Goal: Task Accomplishment & Management: Manage account settings

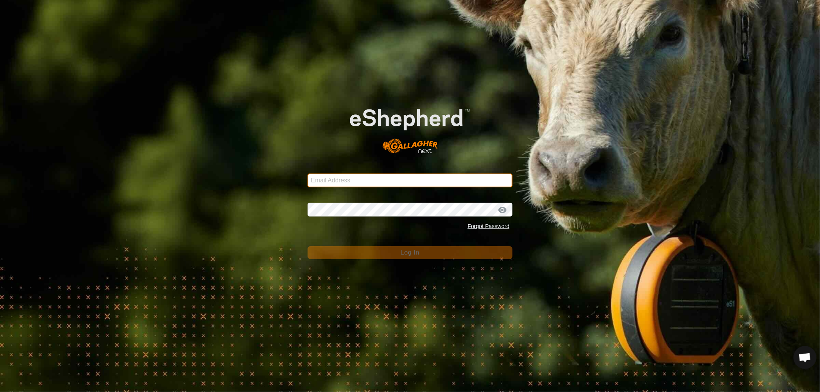
click at [342, 183] on input "Email Address" at bounding box center [409, 181] width 205 height 14
type input "[EMAIL_ADDRESS][DOMAIN_NAME]"
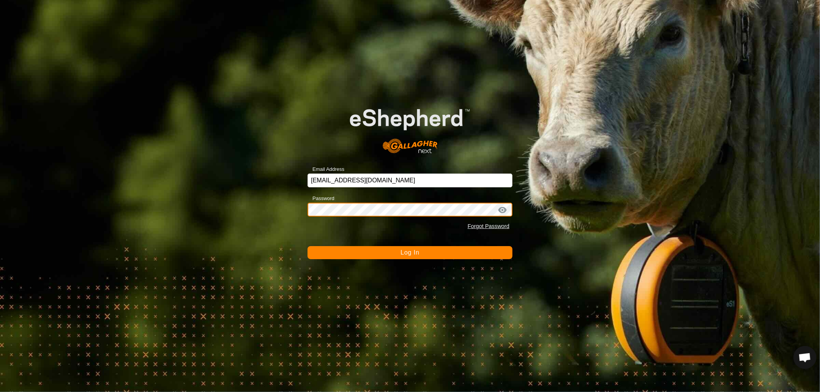
click at [307, 246] on button "Log In" at bounding box center [409, 252] width 205 height 13
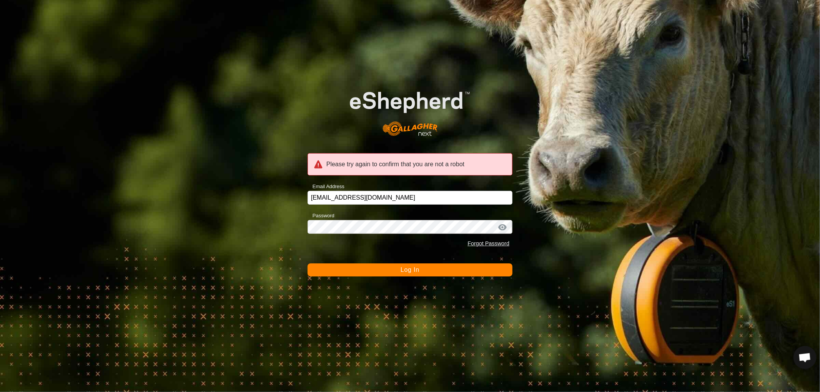
click at [383, 272] on button "Log In" at bounding box center [409, 270] width 205 height 13
click at [390, 271] on button "Log In" at bounding box center [409, 270] width 205 height 13
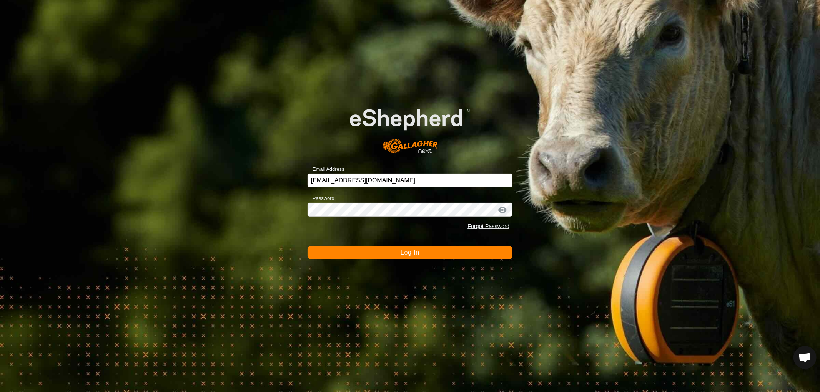
click at [406, 253] on span "Log In" at bounding box center [409, 252] width 19 height 7
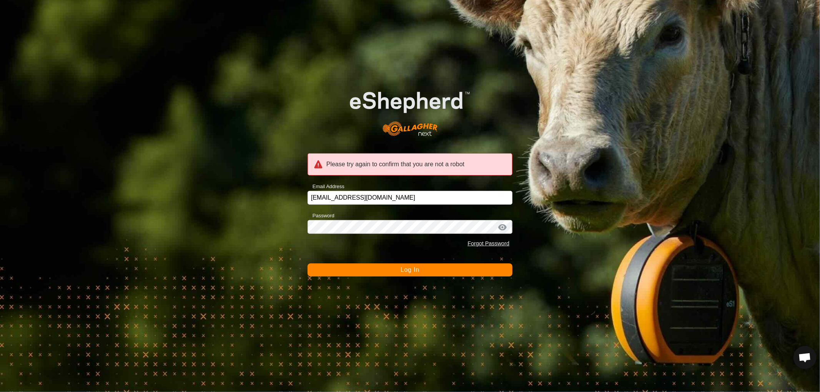
click at [405, 268] on span "Log In" at bounding box center [409, 270] width 19 height 7
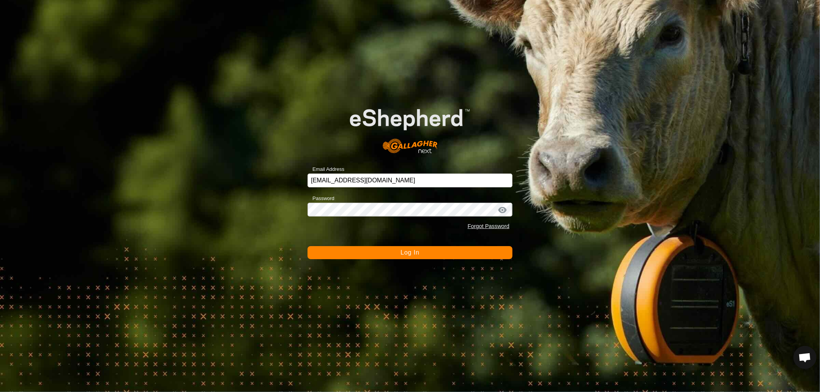
click at [508, 213] on div at bounding box center [503, 210] width 12 height 8
click at [500, 210] on div at bounding box center [503, 210] width 12 height 8
click at [408, 251] on span "Log In" at bounding box center [409, 252] width 19 height 7
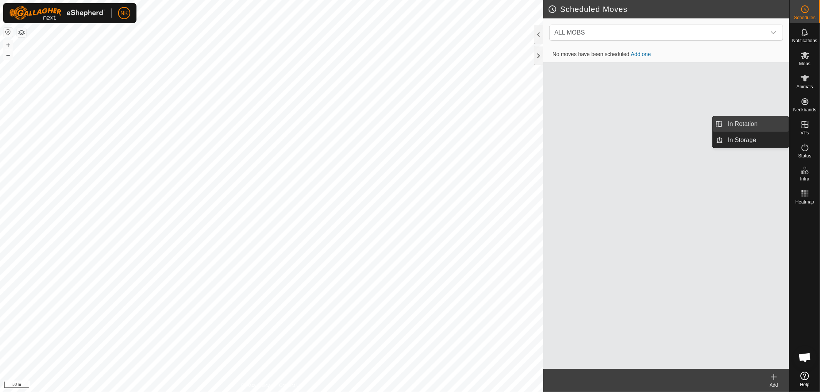
click at [752, 120] on link "In Rotation" at bounding box center [756, 123] width 66 height 15
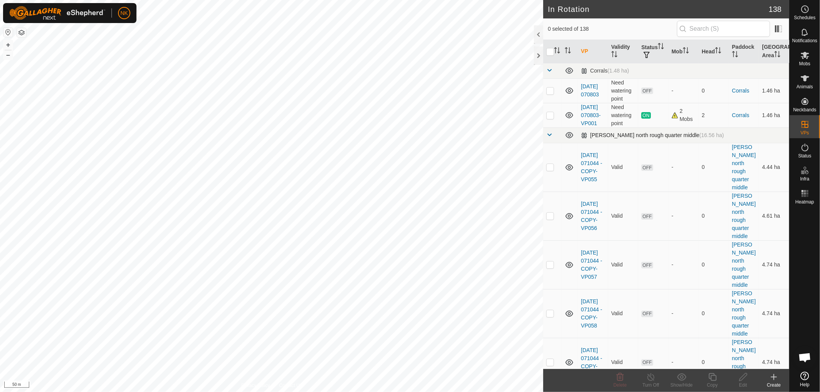
click at [551, 139] on link at bounding box center [549, 136] width 6 height 6
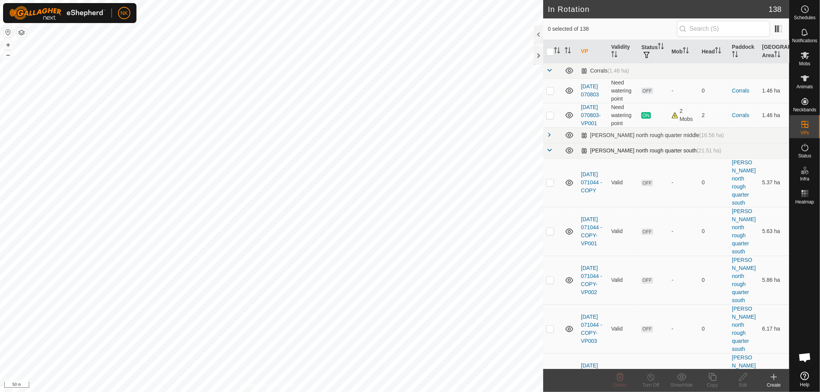
click at [551, 153] on span at bounding box center [549, 150] width 6 height 6
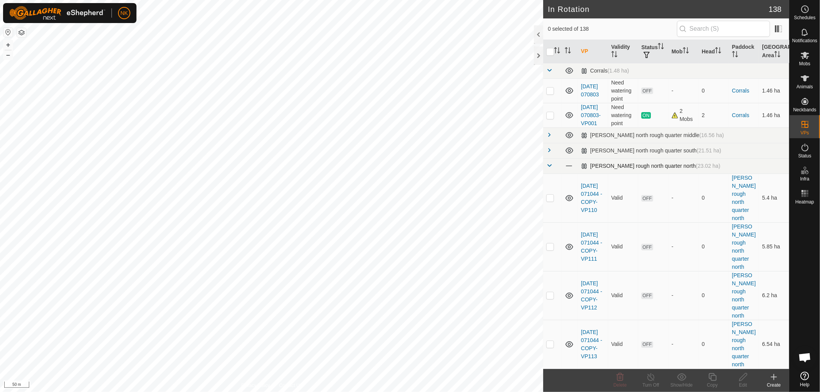
click at [546, 174] on td at bounding box center [552, 165] width 18 height 15
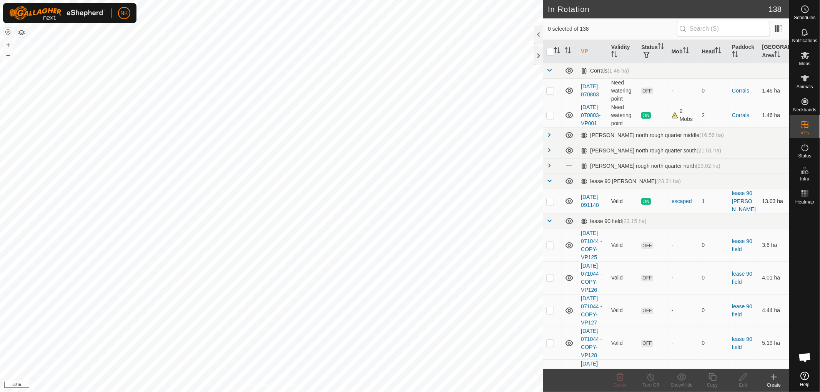
click at [551, 204] on p-checkbox at bounding box center [550, 201] width 8 height 6
checkbox input "false"
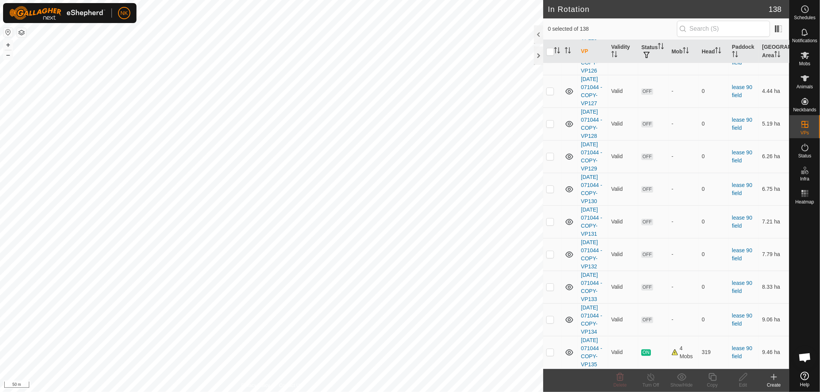
scroll to position [316, 0]
click at [551, 349] on p-checkbox at bounding box center [550, 352] width 8 height 6
checkbox input "true"
click at [713, 379] on icon at bounding box center [713, 377] width 10 height 9
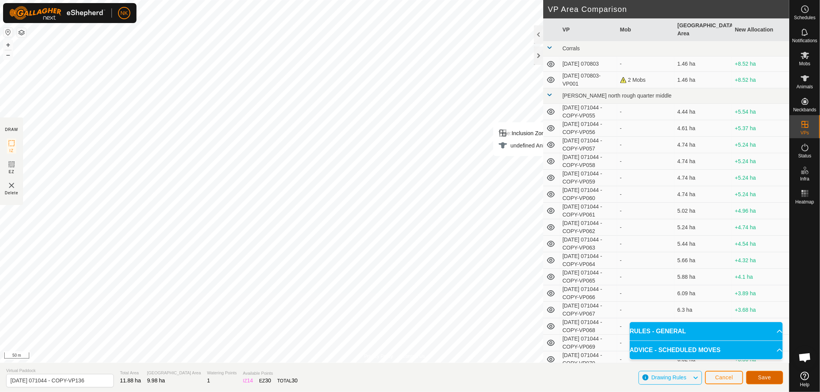
click at [752, 375] on button "Save" at bounding box center [764, 377] width 37 height 13
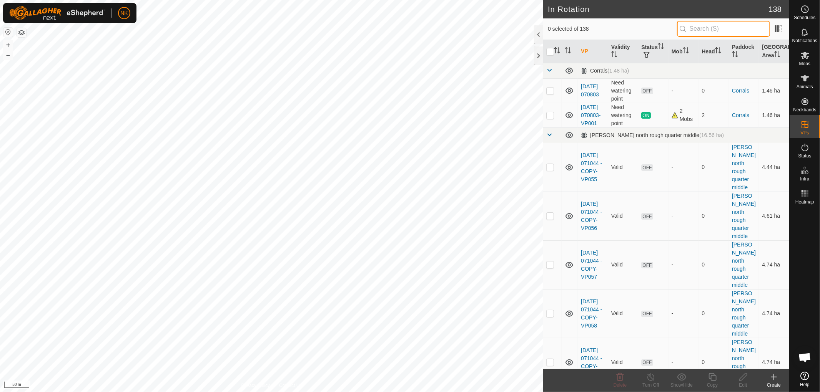
click at [702, 26] on input "text" at bounding box center [723, 29] width 93 height 16
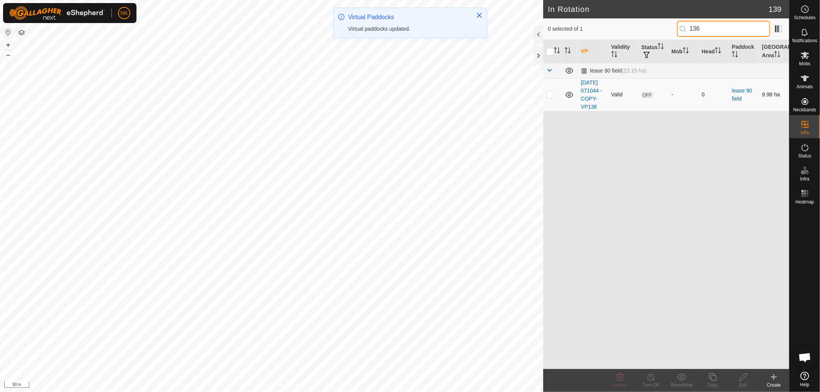
type input "136"
click at [548, 98] on p-checkbox at bounding box center [550, 94] width 8 height 6
checkbox input "true"
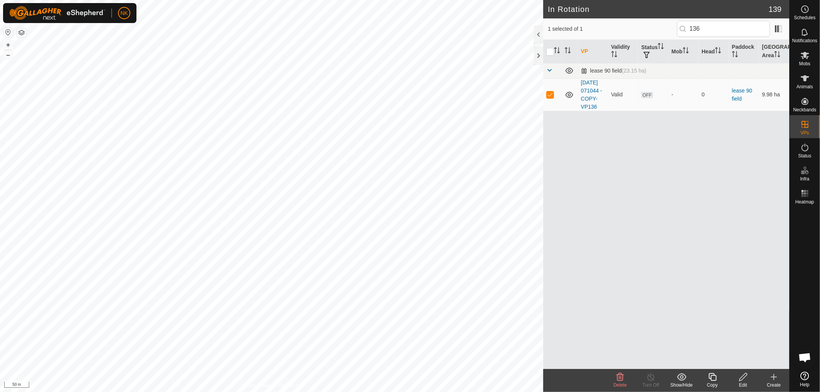
click at [712, 379] on icon at bounding box center [713, 377] width 10 height 9
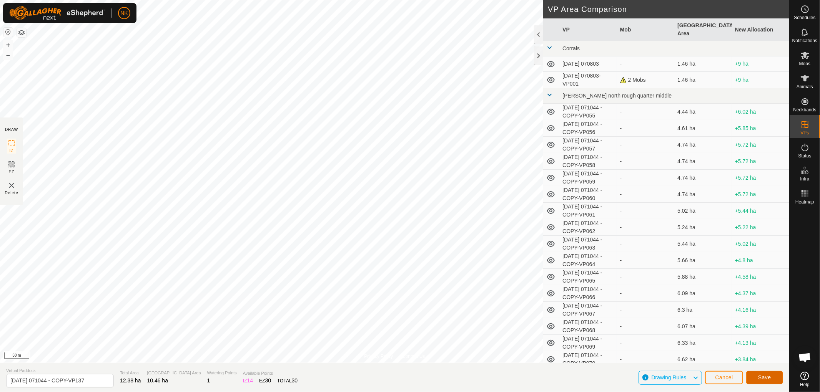
click at [766, 373] on button "Save" at bounding box center [764, 377] width 37 height 13
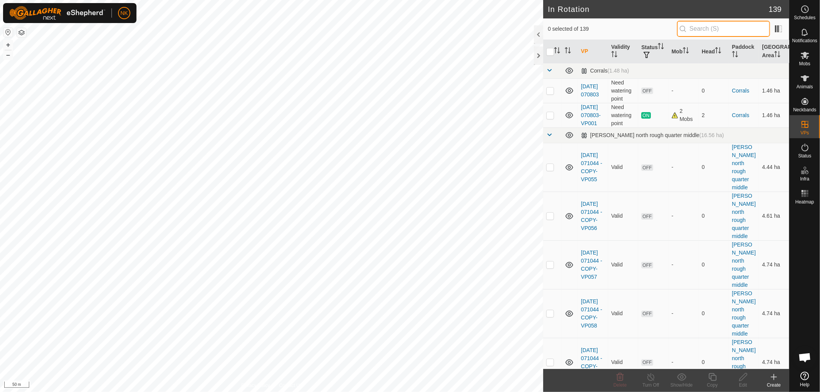
click at [708, 28] on input "text" at bounding box center [723, 29] width 93 height 16
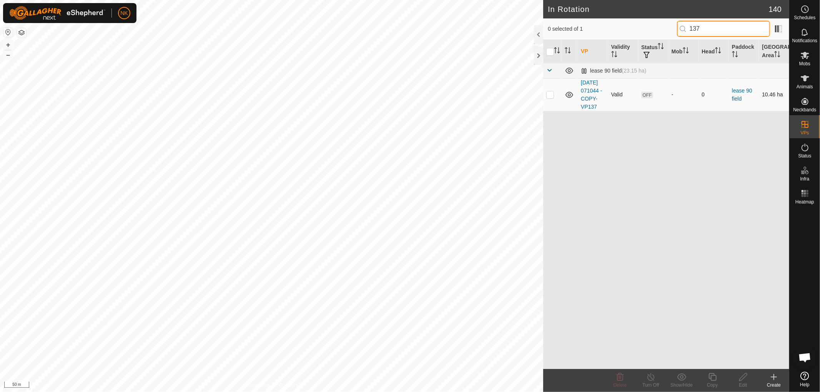
type input "137"
click at [548, 98] on p-checkbox at bounding box center [550, 94] width 8 height 6
checkbox input "true"
click at [716, 378] on icon at bounding box center [712, 378] width 8 height 8
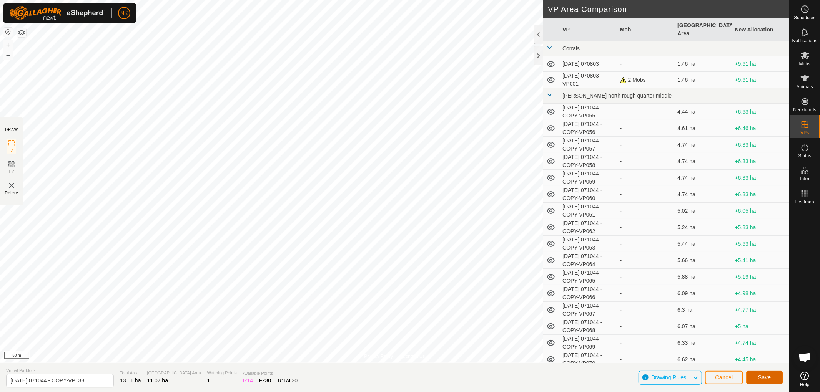
click at [765, 374] on button "Save" at bounding box center [764, 377] width 37 height 13
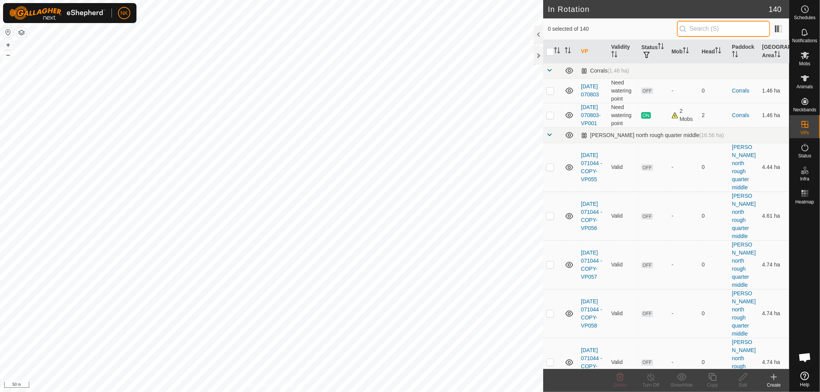
click at [701, 23] on input "text" at bounding box center [723, 29] width 93 height 16
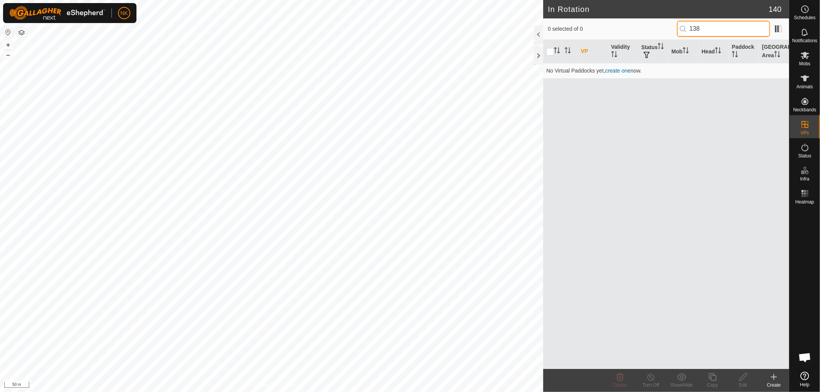
drag, startPoint x: 713, startPoint y: 26, endPoint x: 684, endPoint y: 27, distance: 28.5
click at [684, 27] on p-iconfield "138" at bounding box center [723, 29] width 93 height 16
click at [729, 27] on input "138" at bounding box center [723, 29] width 93 height 16
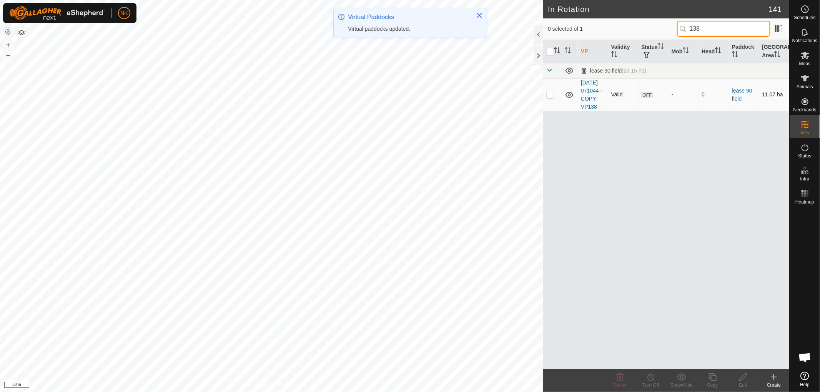
type input "138"
click at [548, 98] on p-checkbox at bounding box center [550, 94] width 8 height 6
checkbox input "true"
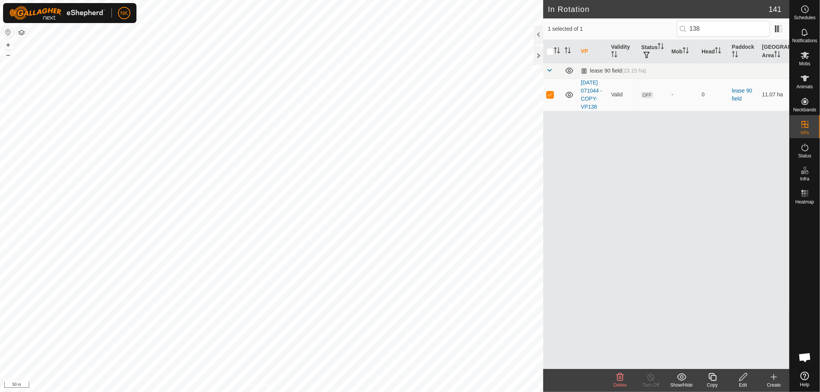
click at [715, 376] on icon at bounding box center [712, 378] width 8 height 8
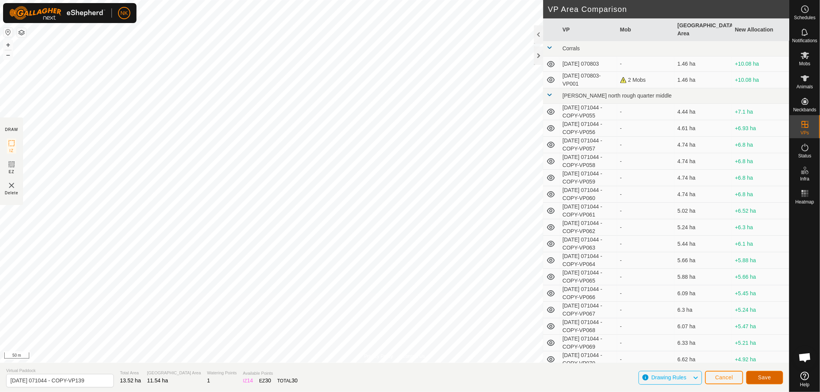
click at [766, 378] on span "Save" at bounding box center [764, 378] width 13 height 6
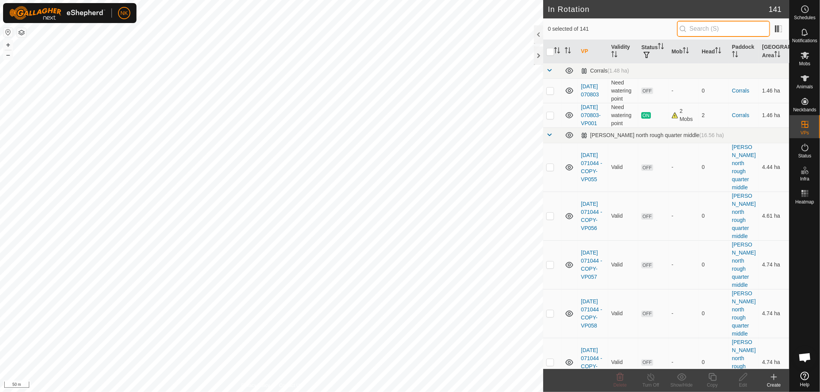
click at [728, 23] on input "text" at bounding box center [723, 29] width 93 height 16
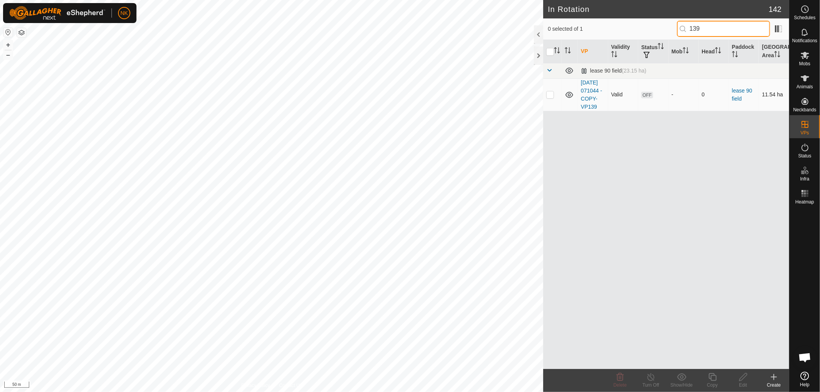
type input "139"
click at [551, 102] on td at bounding box center [552, 94] width 18 height 33
checkbox input "true"
click at [719, 381] on copy-svg-icon at bounding box center [712, 377] width 31 height 9
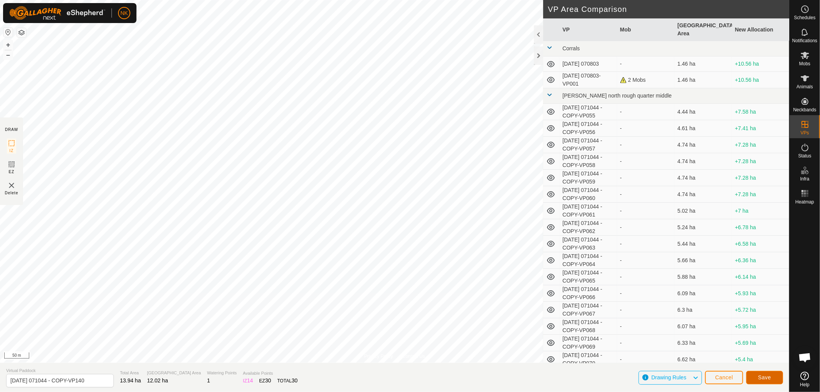
click at [761, 375] on span "Save" at bounding box center [764, 378] width 13 height 6
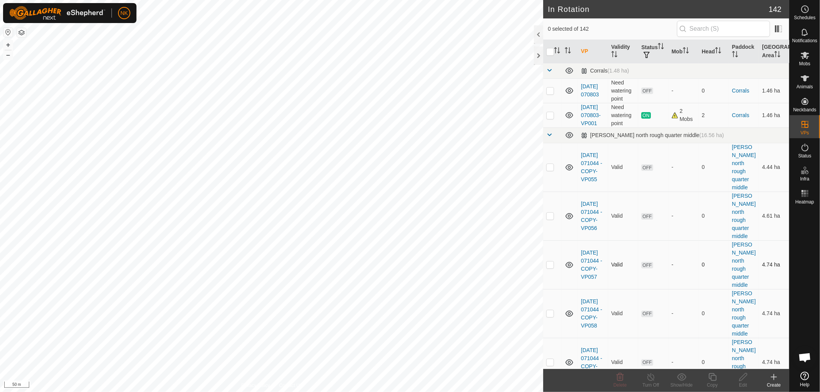
checkbox input "true"
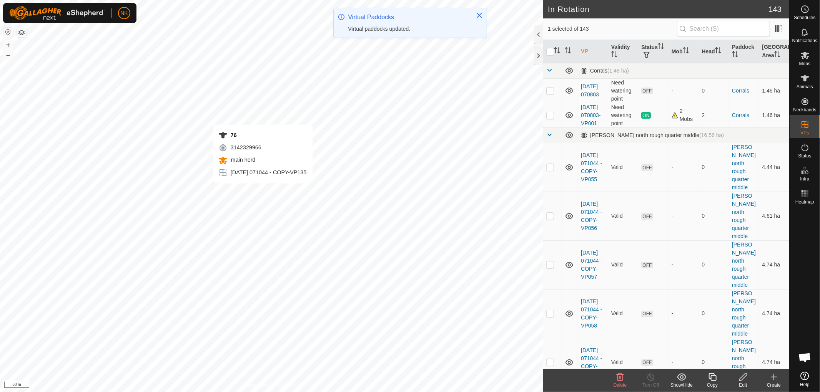
checkbox input "false"
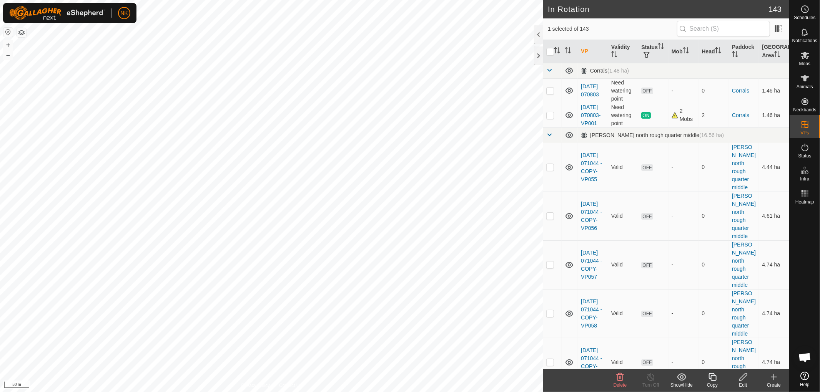
checkbox input "false"
checkbox input "true"
checkbox input "false"
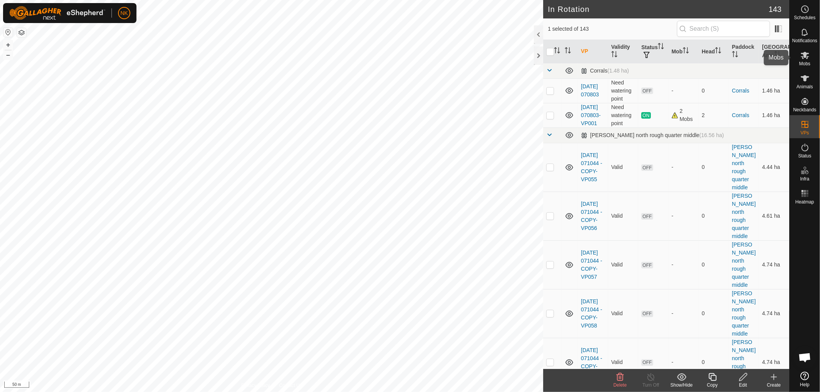
click at [808, 60] on es-mob-svg-icon at bounding box center [805, 55] width 14 height 12
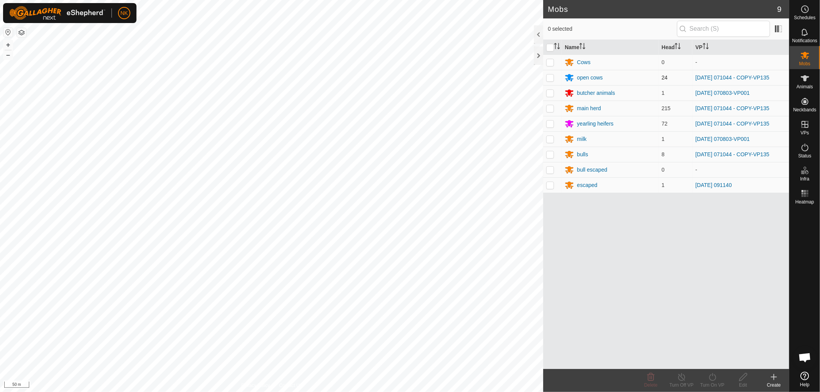
click at [549, 80] on p-checkbox at bounding box center [550, 78] width 8 height 6
checkbox input "true"
click at [551, 107] on p-checkbox at bounding box center [550, 108] width 8 height 6
checkbox input "true"
drag, startPoint x: 551, startPoint y: 136, endPoint x: 550, endPoint y: 148, distance: 12.0
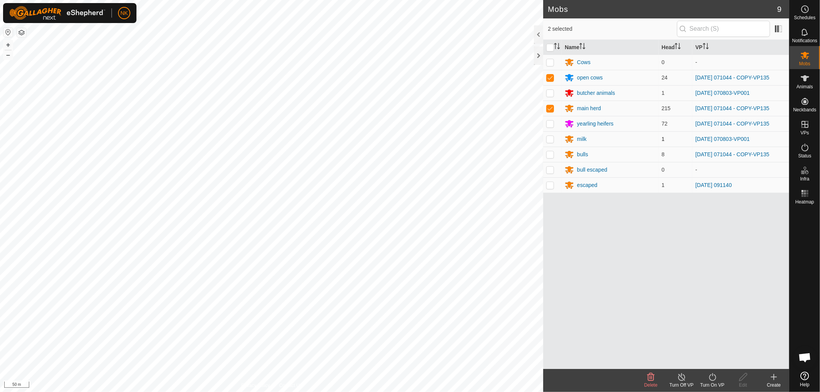
click at [551, 136] on td at bounding box center [552, 138] width 18 height 15
click at [550, 140] on p-checkbox at bounding box center [550, 139] width 8 height 6
checkbox input "false"
click at [550, 161] on td at bounding box center [552, 154] width 18 height 15
checkbox input "true"
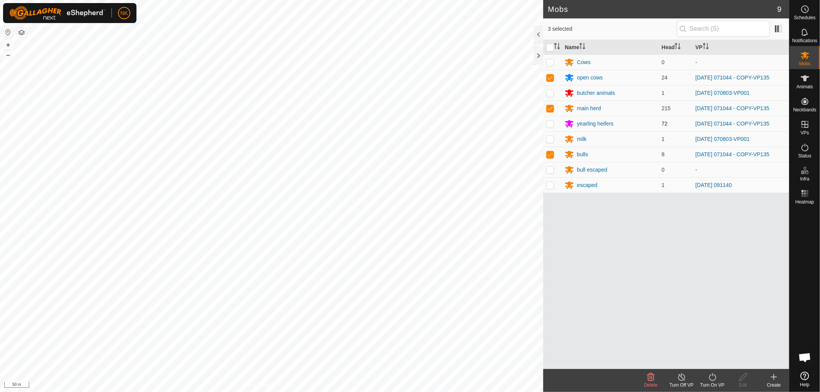
click at [550, 125] on p-checkbox at bounding box center [550, 124] width 8 height 6
checkbox input "true"
click at [710, 378] on icon at bounding box center [713, 377] width 10 height 9
click at [701, 363] on link "Now" at bounding box center [735, 360] width 76 height 15
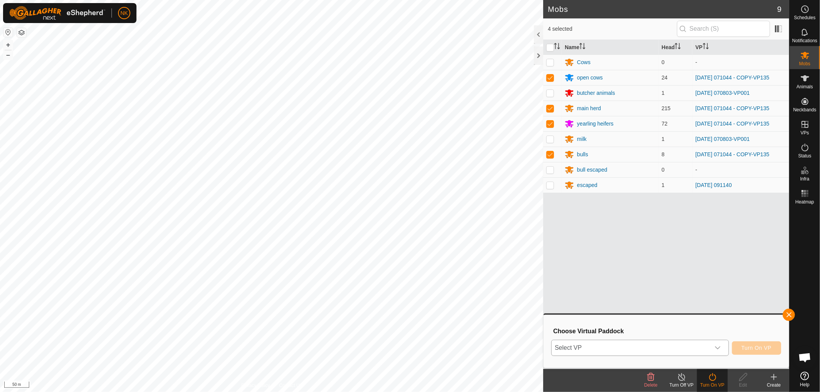
click at [700, 351] on span "Select VP" at bounding box center [630, 347] width 158 height 15
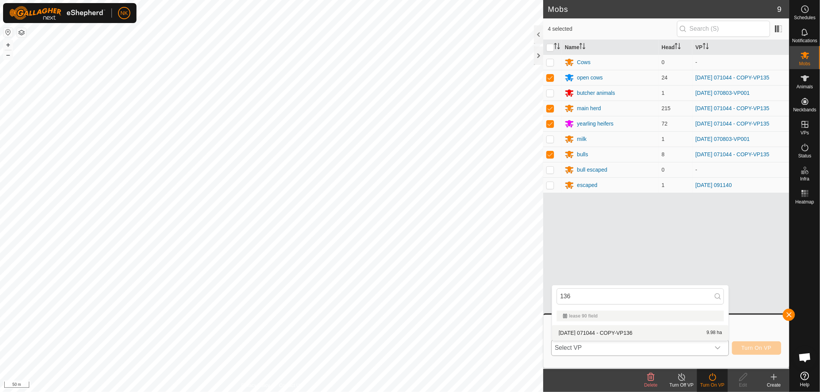
type input "136"
click at [626, 335] on li "[DATE] 071044 - COPY-VP136 9.98 ha" at bounding box center [640, 333] width 176 height 15
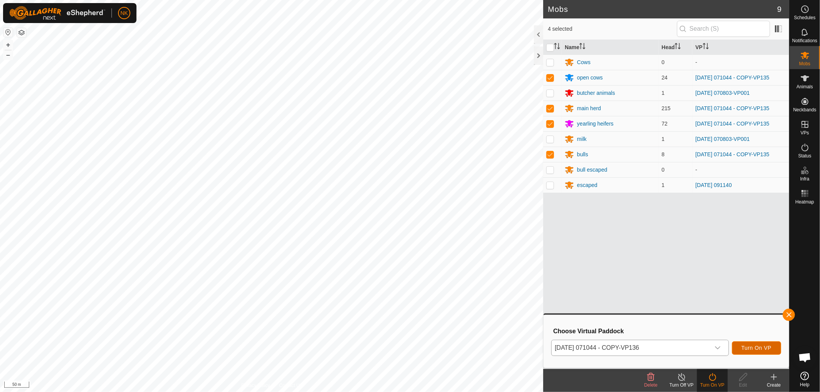
click at [750, 345] on span "Turn On VP" at bounding box center [756, 348] width 30 height 6
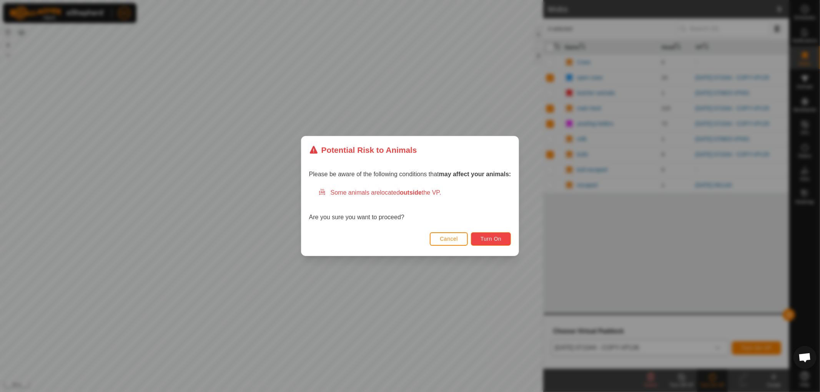
click at [503, 241] on button "Turn On" at bounding box center [491, 239] width 40 height 13
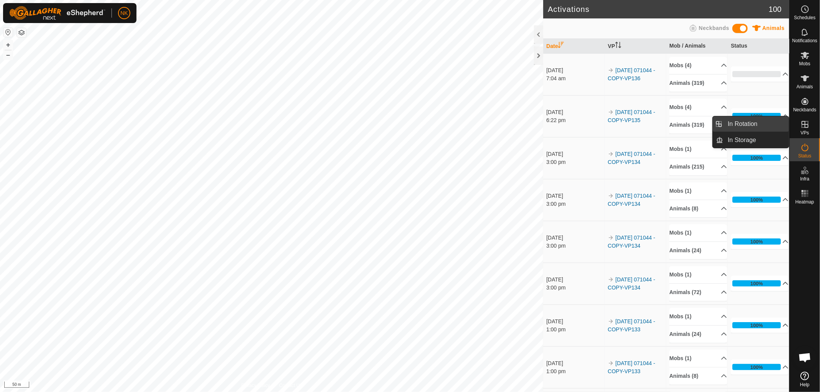
click at [807, 127] on link "In Rotation" at bounding box center [787, 124] width 66 height 15
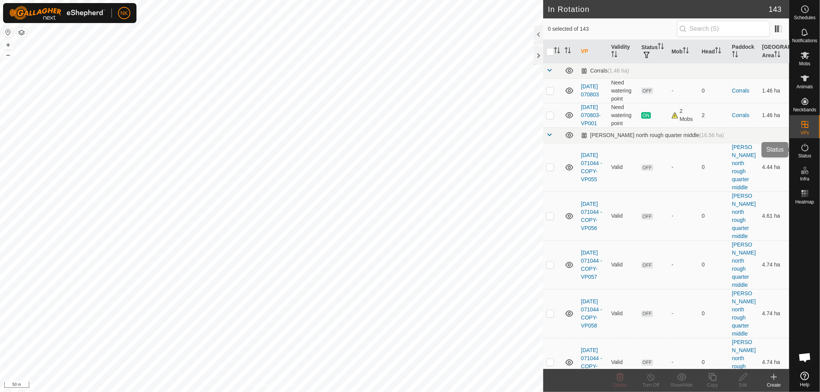
click at [805, 150] on icon at bounding box center [804, 147] width 9 height 9
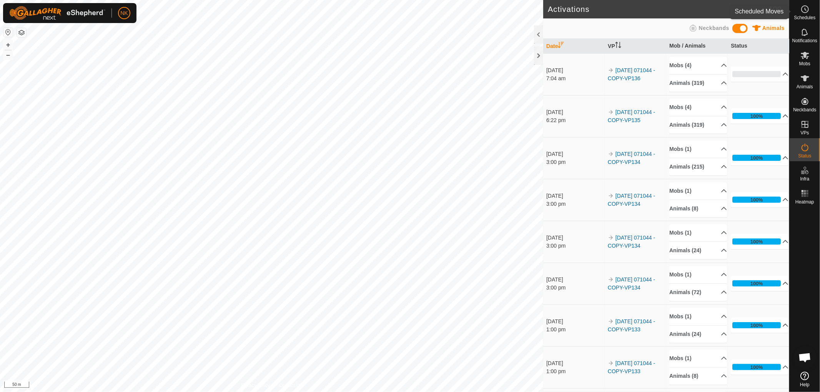
click at [808, 16] on span "Schedules" at bounding box center [805, 17] width 22 height 5
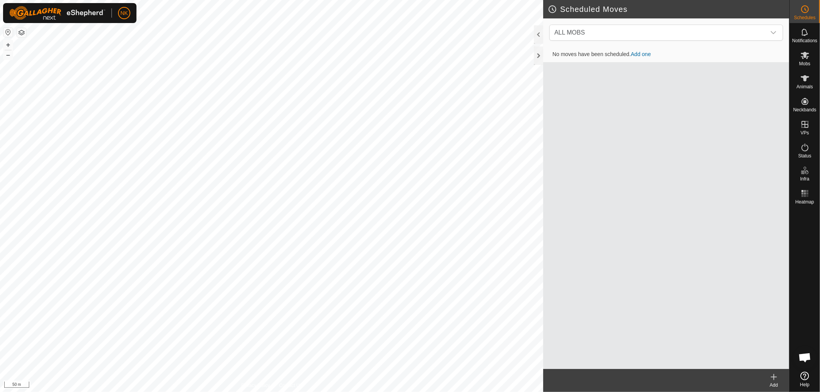
click at [774, 375] on icon at bounding box center [774, 377] width 0 height 5
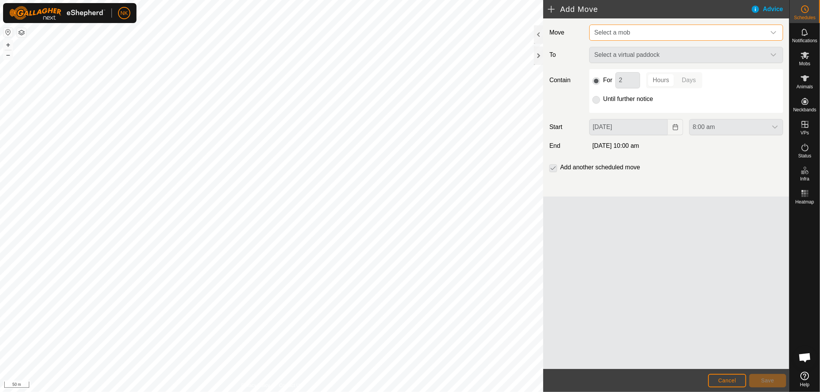
click at [647, 35] on span "Select a mob" at bounding box center [678, 32] width 174 height 15
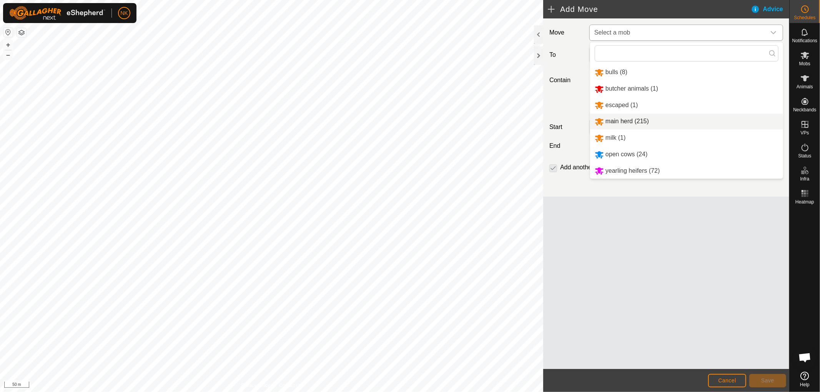
click at [623, 121] on li "main herd (215)" at bounding box center [686, 122] width 193 height 16
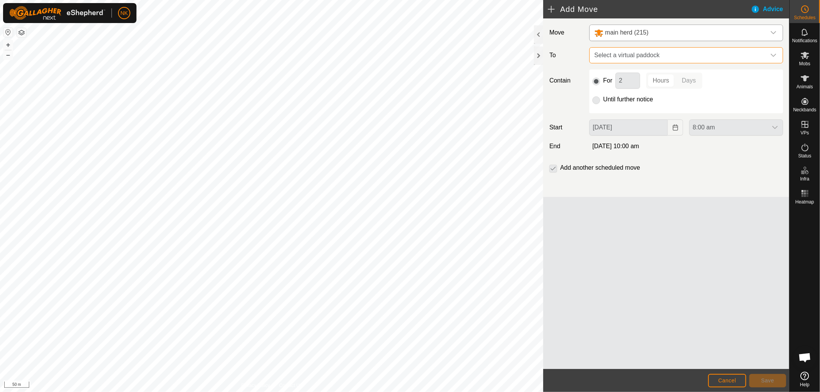
click at [671, 61] on span "Select a virtual paddock" at bounding box center [678, 55] width 174 height 15
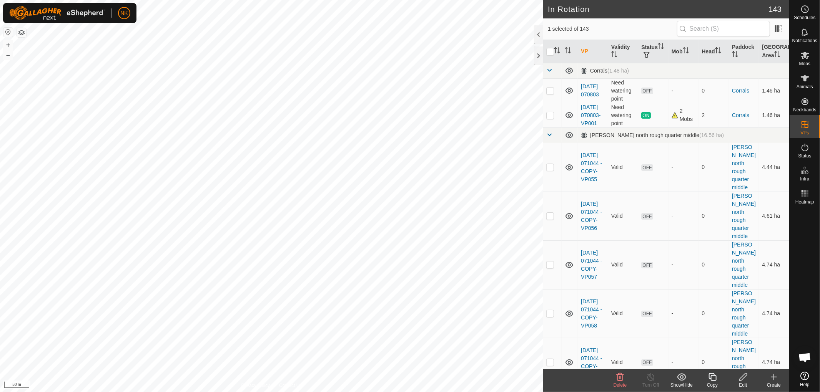
checkbox input "false"
checkbox input "true"
checkbox input "false"
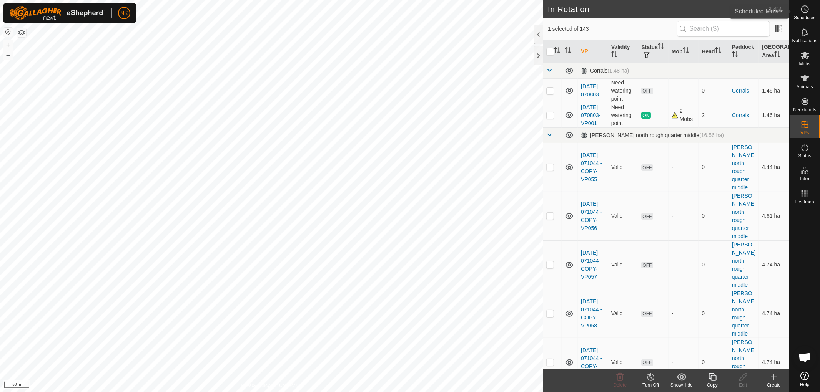
click at [809, 17] on span "Schedules" at bounding box center [805, 17] width 22 height 5
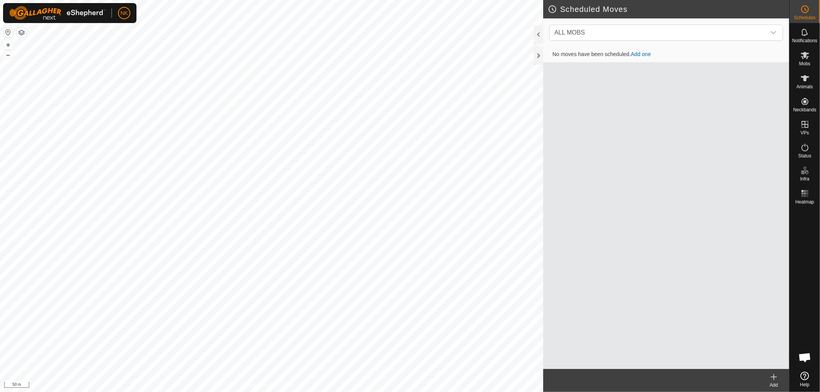
click at [773, 379] on icon at bounding box center [773, 377] width 9 height 9
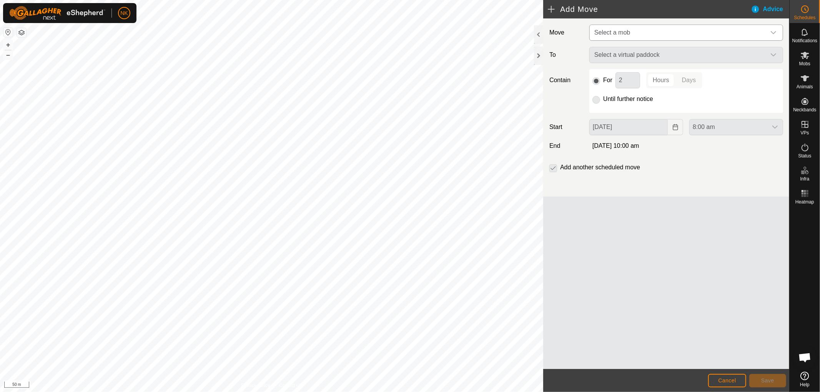
click at [655, 25] on p-select "Select a mob" at bounding box center [686, 33] width 194 height 16
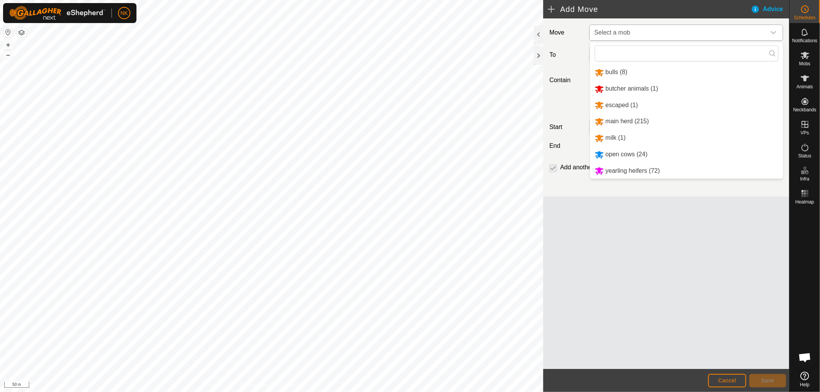
click at [627, 116] on li "main herd (215)" at bounding box center [686, 122] width 193 height 16
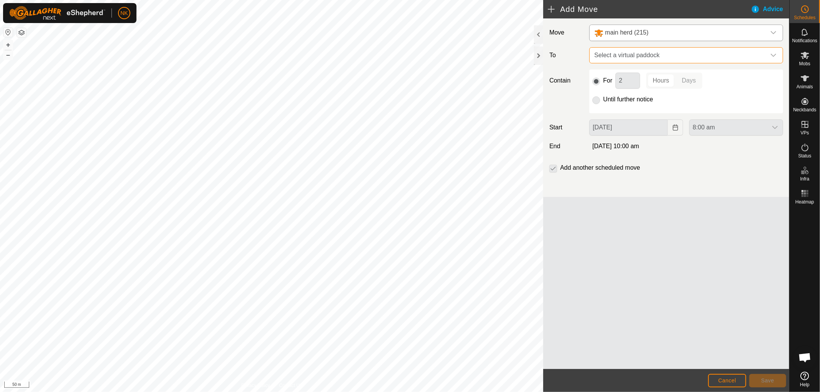
click at [644, 59] on span "Select a virtual paddock" at bounding box center [678, 55] width 174 height 15
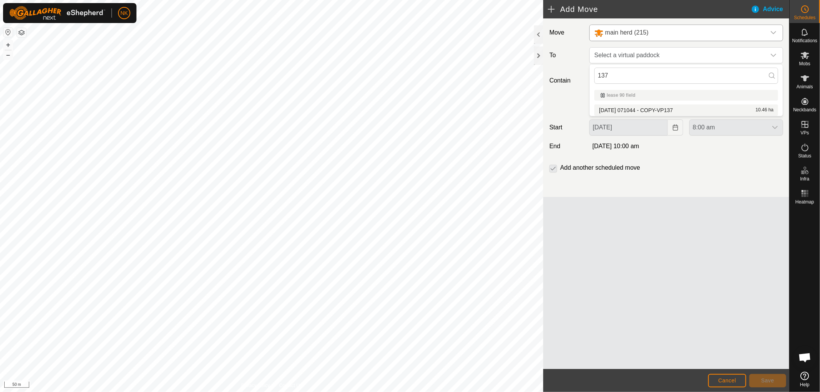
type input "137"
click at [654, 107] on li "2025-08-13 071044 - COPY-VP137 10.46 ha" at bounding box center [686, 111] width 184 height 12
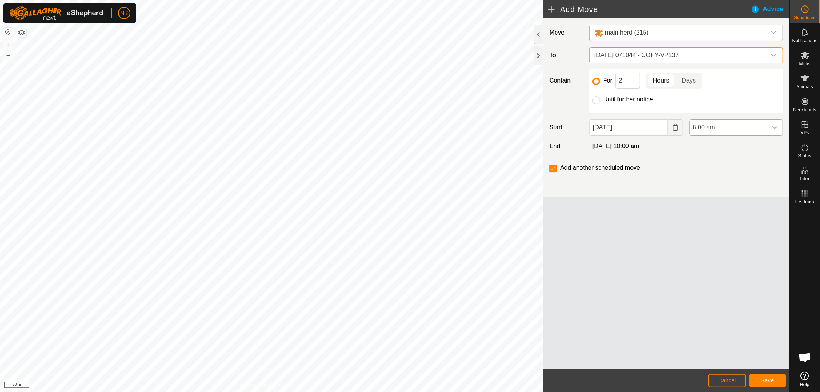
click at [719, 131] on span "8:00 am" at bounding box center [728, 127] width 78 height 15
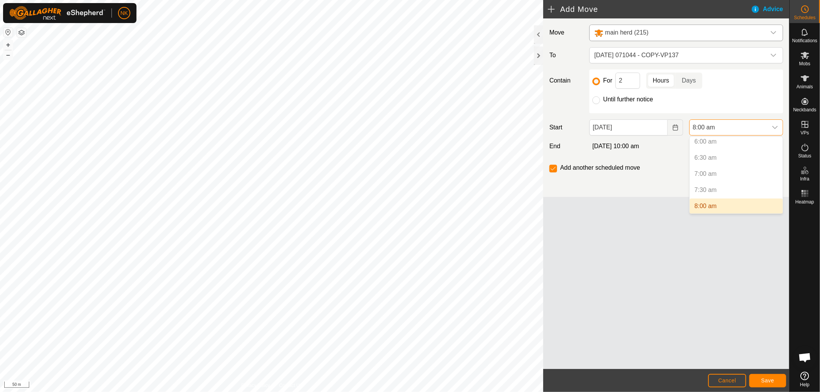
scroll to position [239, 0]
click at [702, 195] on li "9:00 am" at bounding box center [735, 195] width 93 height 15
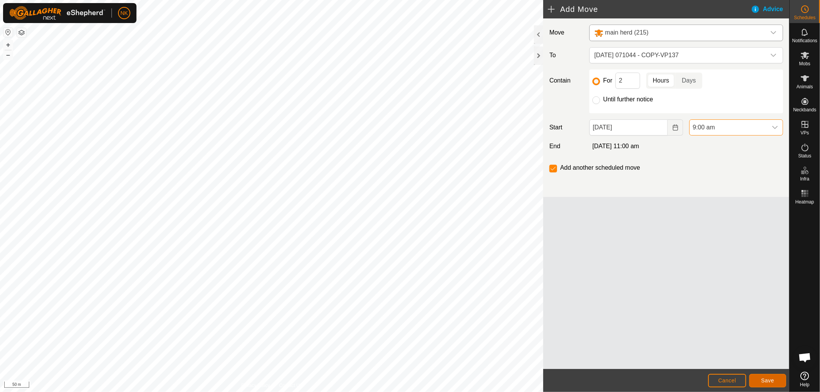
click at [777, 375] on button "Save" at bounding box center [767, 380] width 37 height 13
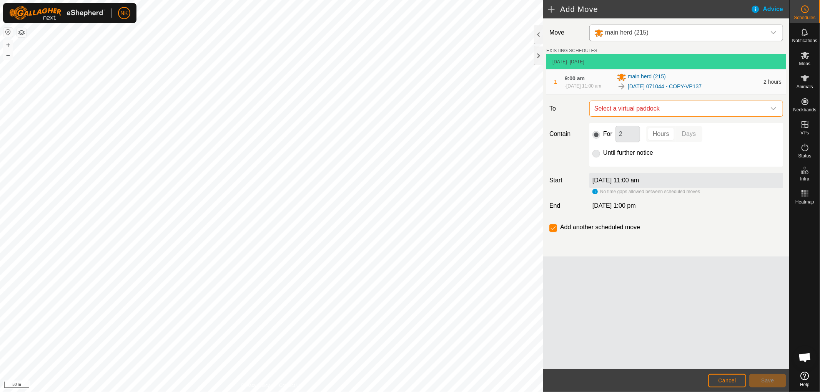
click at [684, 111] on span "Select a virtual paddock" at bounding box center [678, 108] width 174 height 15
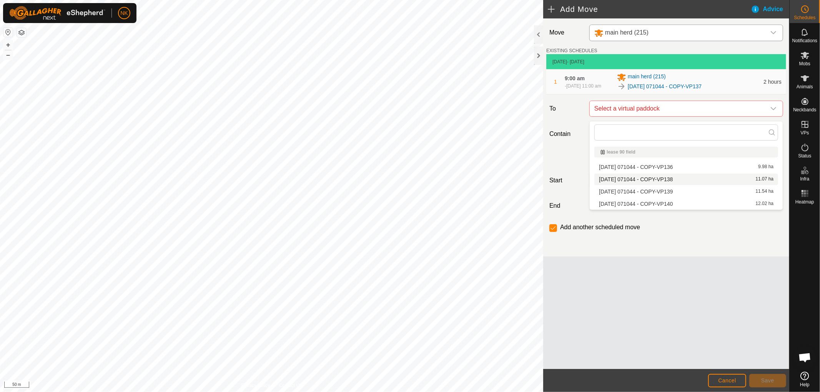
click at [666, 181] on li "2025-08-13 071044 - COPY-VP138 11.07 ha" at bounding box center [686, 180] width 184 height 12
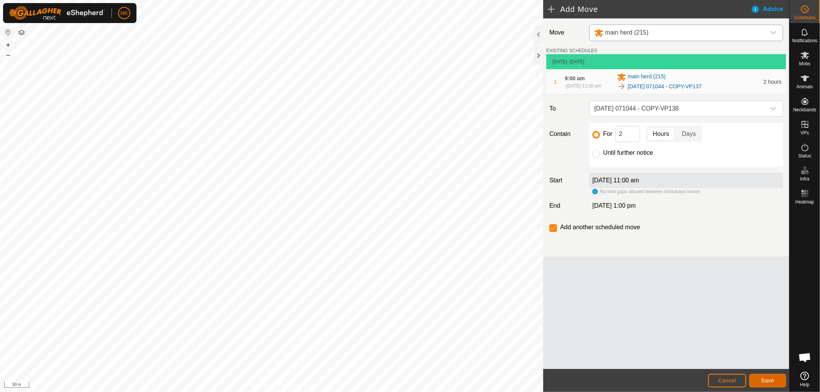
click at [774, 385] on button "Save" at bounding box center [767, 380] width 37 height 13
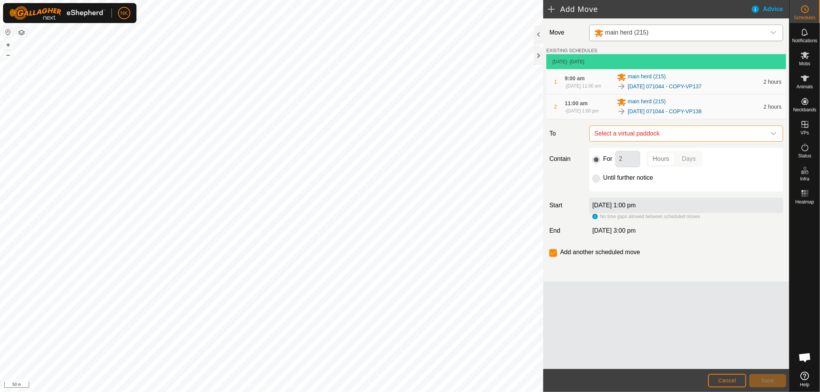
click at [643, 136] on span "Select a virtual paddock" at bounding box center [678, 133] width 174 height 15
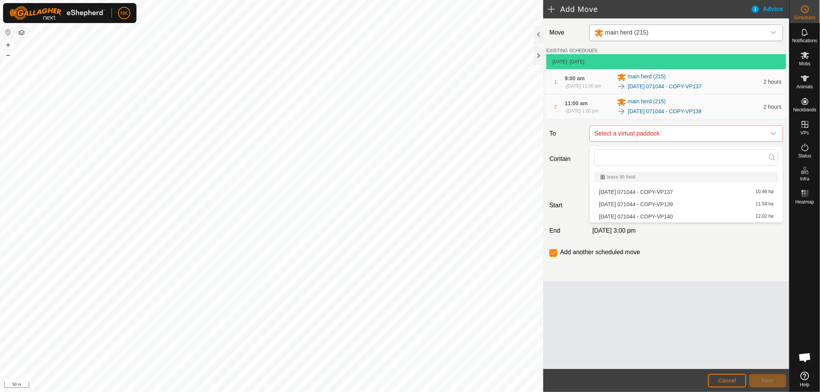
click at [638, 204] on li "2025-08-13 071044 - COPY-VP139 11.54 ha" at bounding box center [686, 205] width 184 height 12
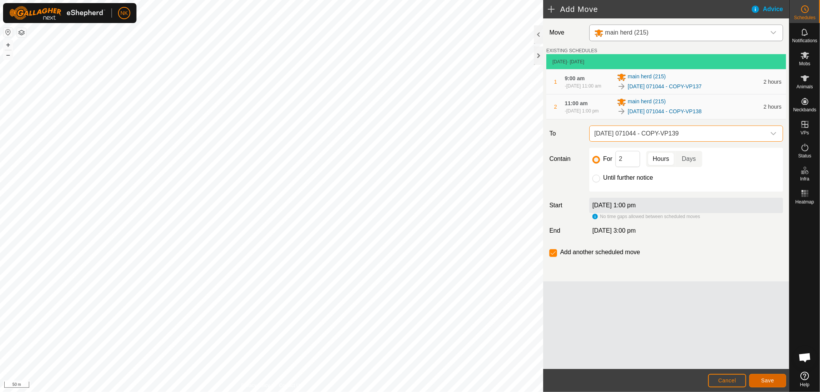
click at [770, 381] on span "Save" at bounding box center [767, 381] width 13 height 6
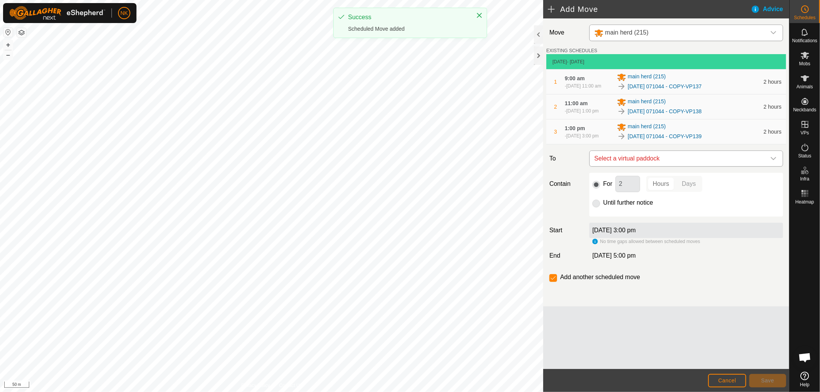
click at [670, 162] on span "Select a virtual paddock" at bounding box center [678, 158] width 174 height 15
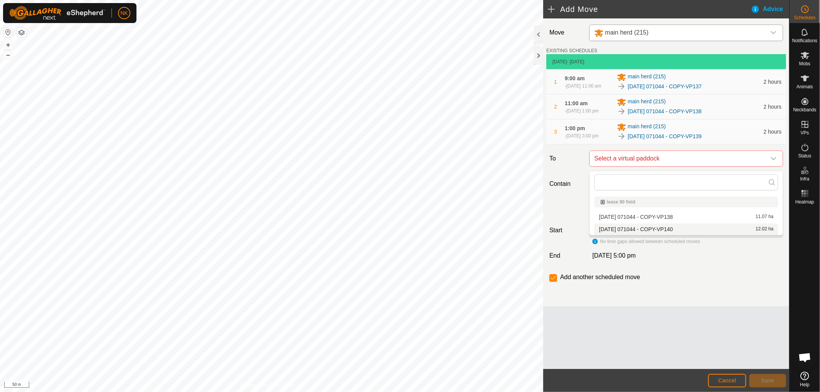
click at [647, 231] on li "2025-08-13 071044 - COPY-VP140 12.02 ha" at bounding box center [686, 230] width 184 height 12
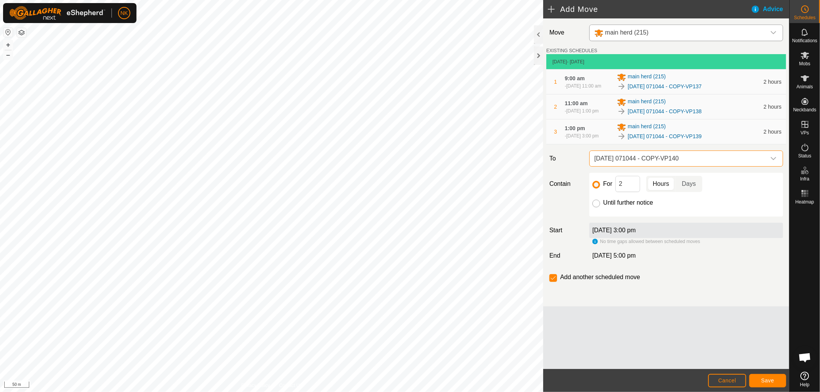
click at [597, 206] on input "Until further notice" at bounding box center [596, 204] width 8 height 8
radio input "true"
checkbox input "false"
click at [778, 382] on button "Save" at bounding box center [767, 380] width 37 height 13
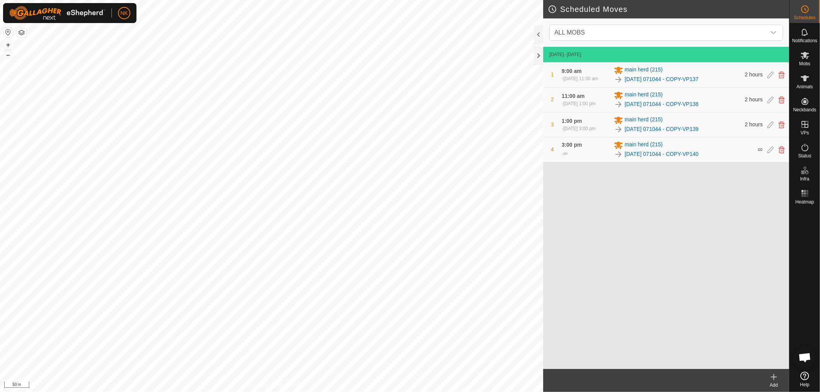
click at [771, 377] on icon at bounding box center [773, 377] width 5 height 0
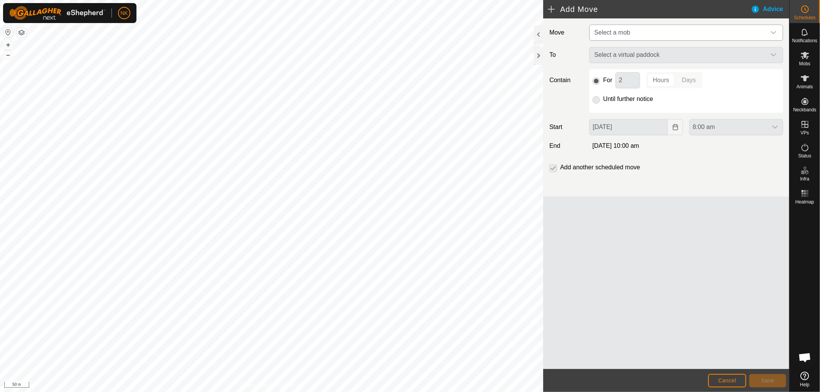
click at [653, 37] on span "Select a mob" at bounding box center [678, 32] width 174 height 15
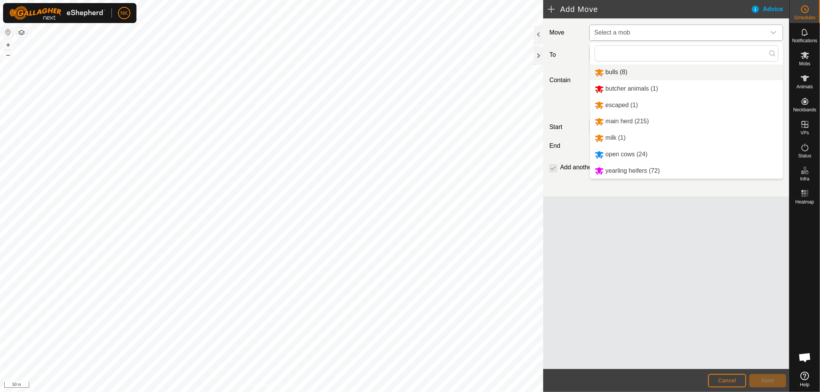
click at [618, 72] on li "bulls (8)" at bounding box center [686, 73] width 193 height 16
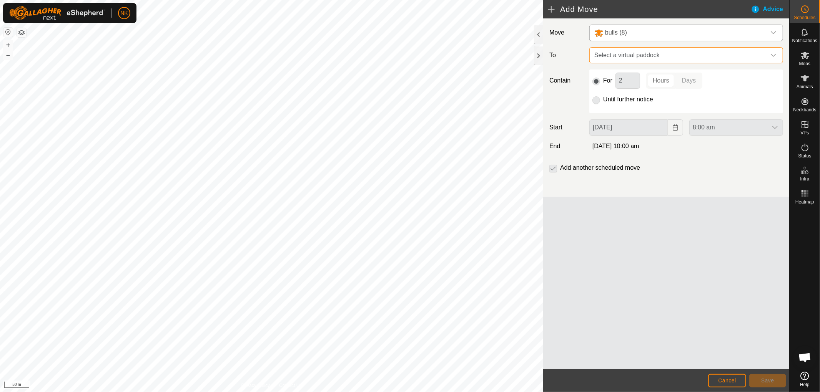
click at [634, 52] on span "Select a virtual paddock" at bounding box center [678, 55] width 174 height 15
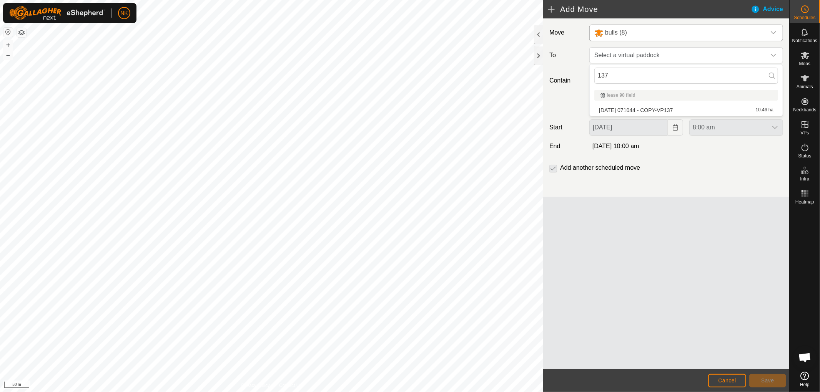
type input "137"
click at [689, 108] on li "2025-08-13 071044 - COPY-VP137 10.46 ha" at bounding box center [686, 111] width 184 height 12
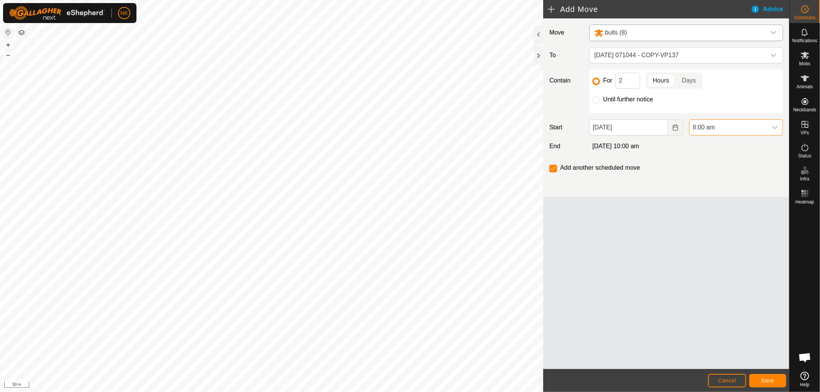
click at [714, 127] on span "8:00 am" at bounding box center [728, 127] width 78 height 15
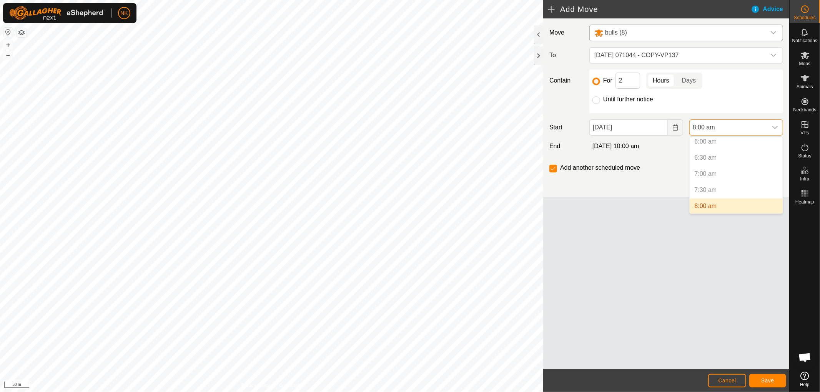
scroll to position [239, 0]
click at [700, 195] on li "9:00 am" at bounding box center [735, 195] width 93 height 15
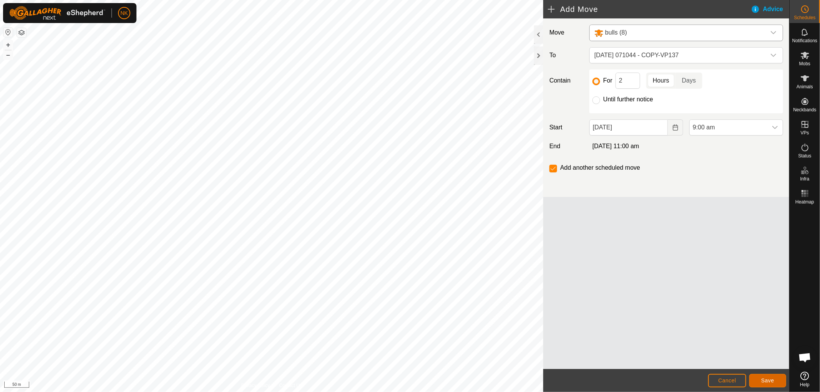
click at [764, 380] on span "Save" at bounding box center [767, 381] width 13 height 6
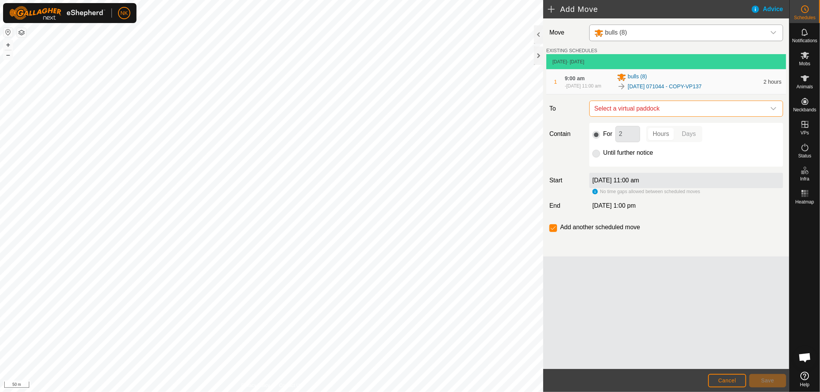
click at [624, 112] on span "Select a virtual paddock" at bounding box center [678, 108] width 174 height 15
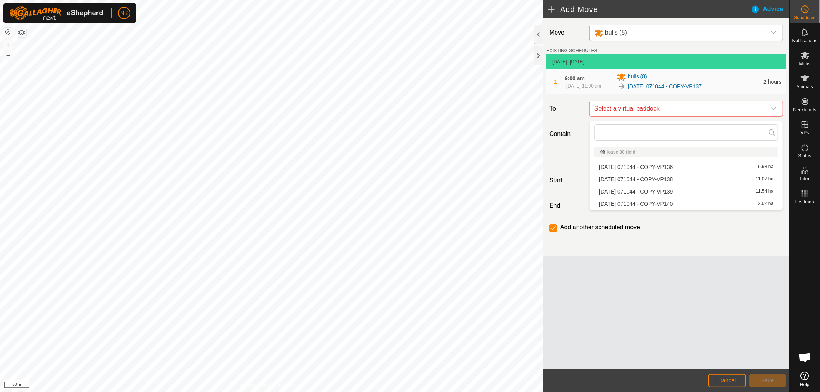
click at [629, 182] on li "2025-08-13 071044 - COPY-VP138 11.07 ha" at bounding box center [686, 180] width 184 height 12
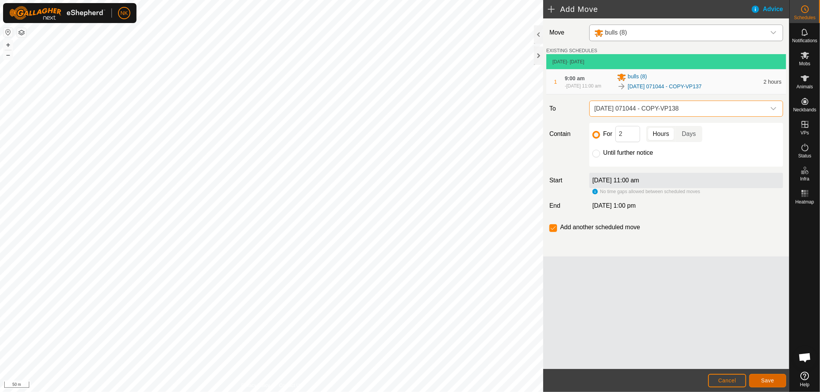
click at [767, 380] on span "Save" at bounding box center [767, 381] width 13 height 6
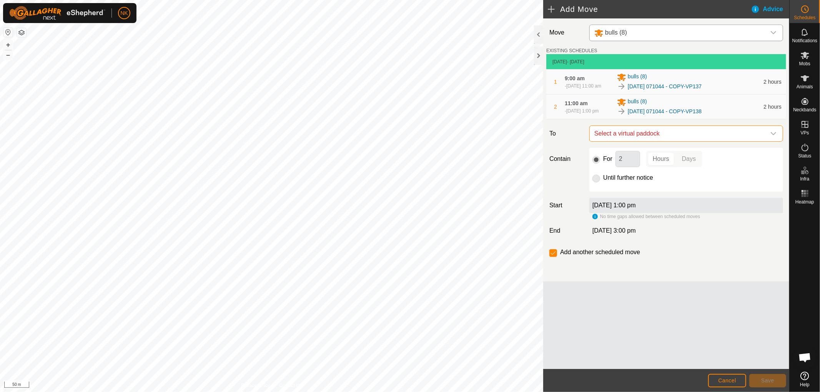
click at [669, 137] on span "Select a virtual paddock" at bounding box center [678, 133] width 174 height 15
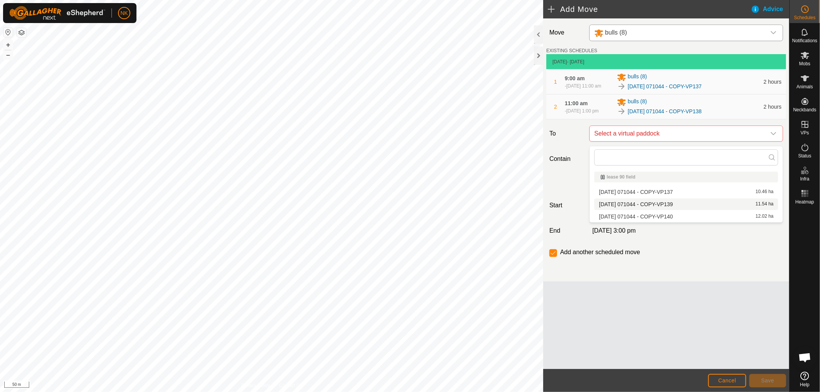
click at [658, 202] on li "2025-08-13 071044 - COPY-VP139 11.54 ha" at bounding box center [686, 205] width 184 height 12
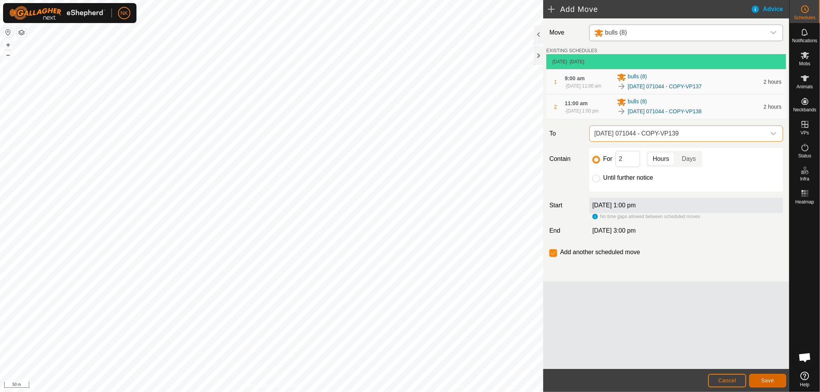
click at [764, 376] on button "Save" at bounding box center [767, 380] width 37 height 13
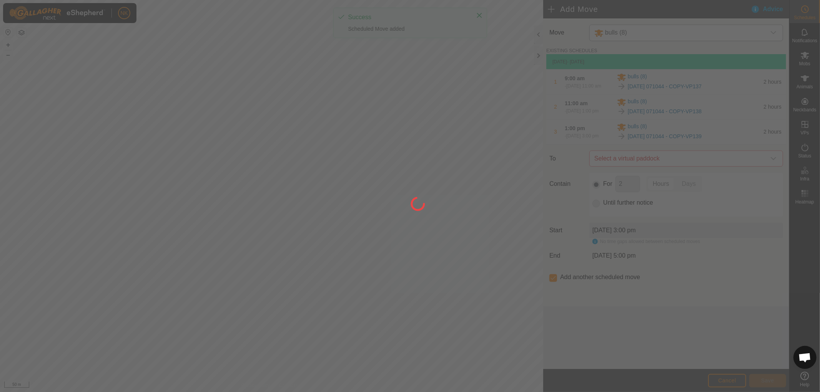
click at [664, 163] on div at bounding box center [410, 196] width 820 height 392
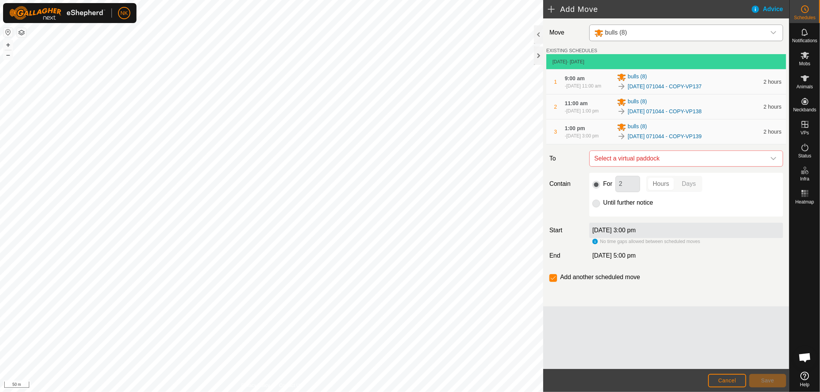
click at [664, 163] on span "Select a virtual paddock" at bounding box center [678, 158] width 174 height 15
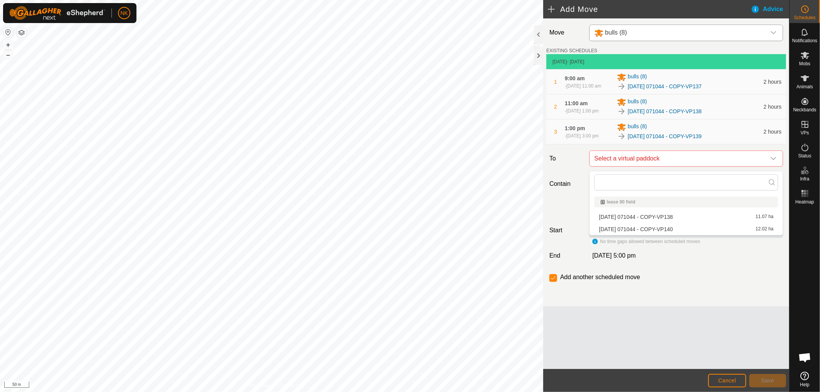
click at [665, 226] on li "2025-08-13 071044 - COPY-VP140 12.02 ha" at bounding box center [686, 230] width 184 height 12
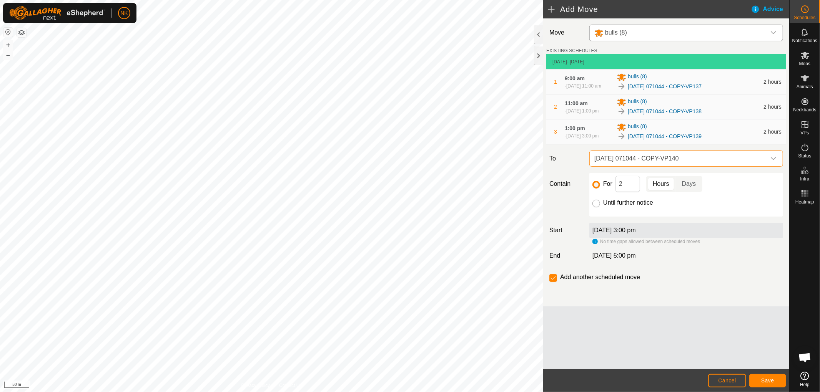
click at [595, 208] on input "Until further notice" at bounding box center [596, 204] width 8 height 8
radio input "true"
checkbox input "false"
click at [764, 383] on span "Save" at bounding box center [767, 381] width 13 height 6
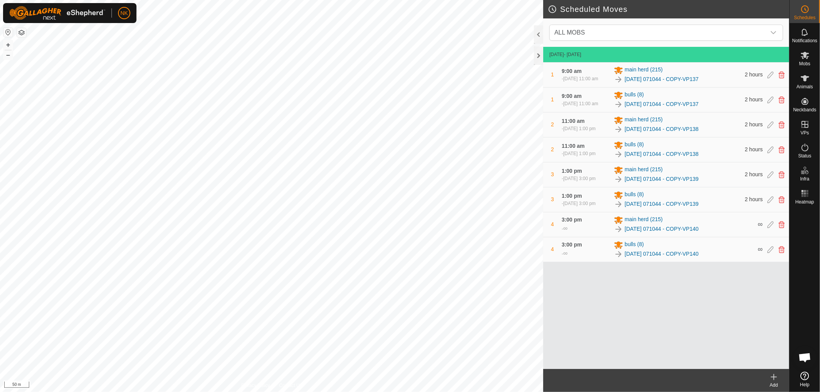
click at [774, 380] on icon at bounding box center [774, 377] width 0 height 5
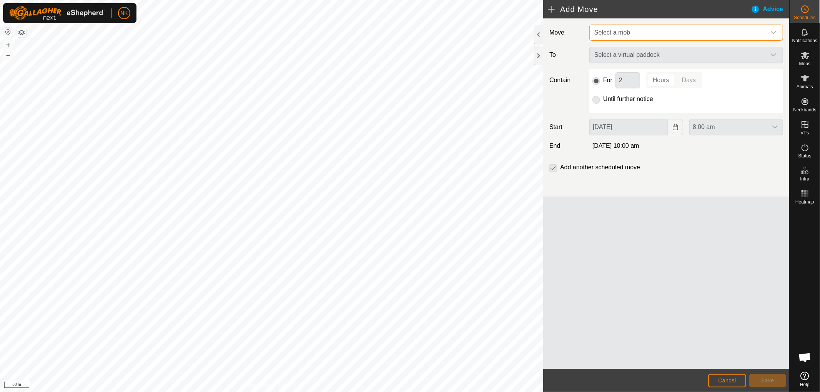
click at [617, 30] on span "Select a mob" at bounding box center [612, 32] width 36 height 7
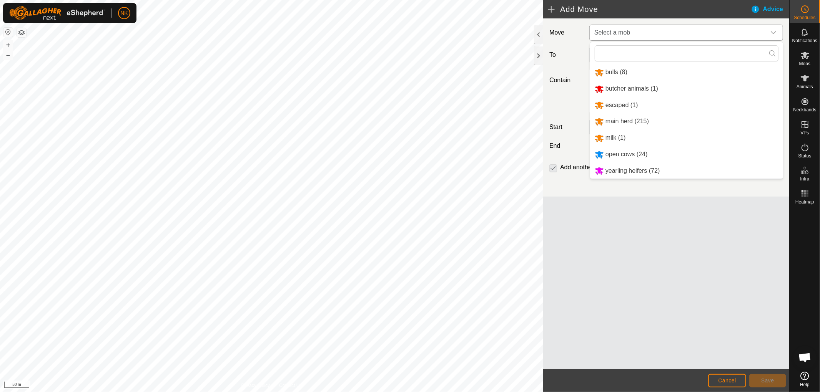
click at [621, 167] on li "yearling heifers (72)" at bounding box center [686, 171] width 193 height 16
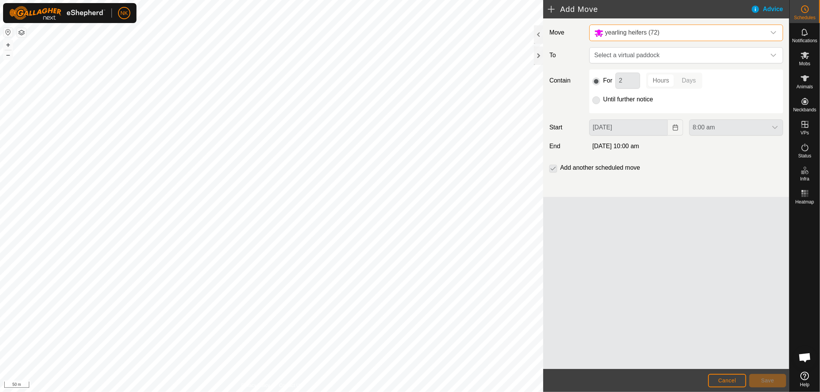
click at [688, 41] on p-select "yearling heifers (72)" at bounding box center [686, 33] width 194 height 17
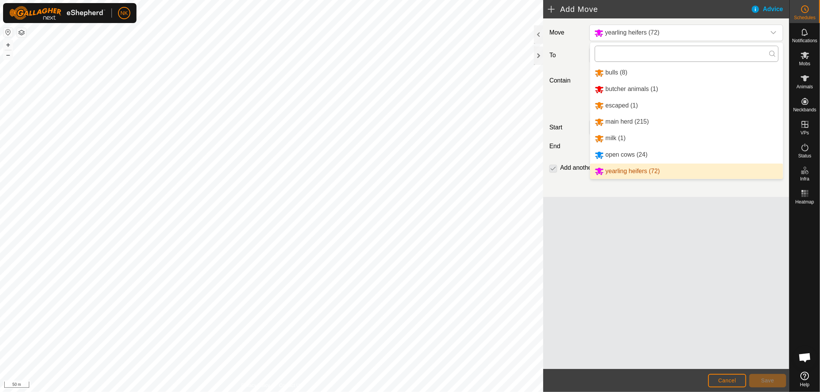
click at [683, 52] on input "text" at bounding box center [687, 54] width 184 height 16
click at [682, 53] on input "text" at bounding box center [687, 54] width 184 height 16
click at [689, 31] on div "yearling heifers (72)" at bounding box center [678, 33] width 168 height 10
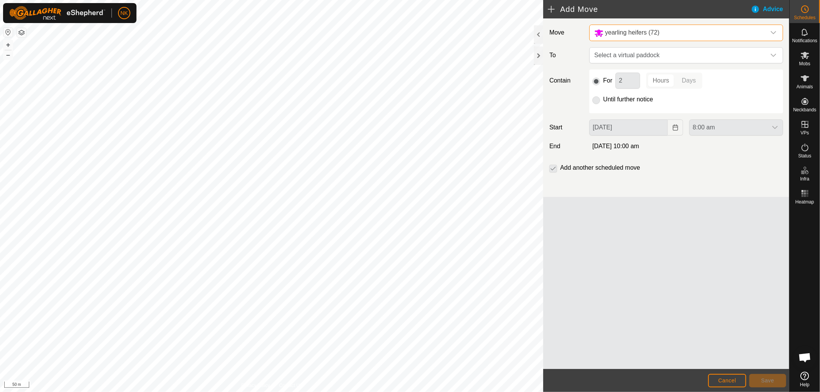
click at [690, 30] on div "yearling heifers (72)" at bounding box center [678, 33] width 168 height 10
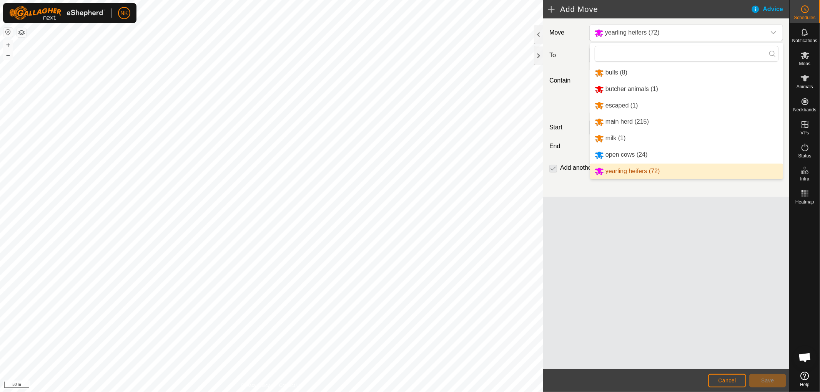
click at [690, 30] on div "yearling heifers (72)" at bounding box center [678, 33] width 168 height 10
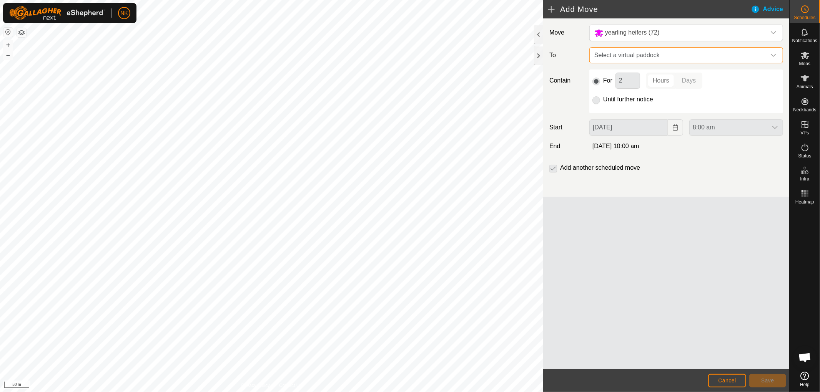
click at [747, 58] on span "Select a virtual paddock" at bounding box center [678, 55] width 174 height 15
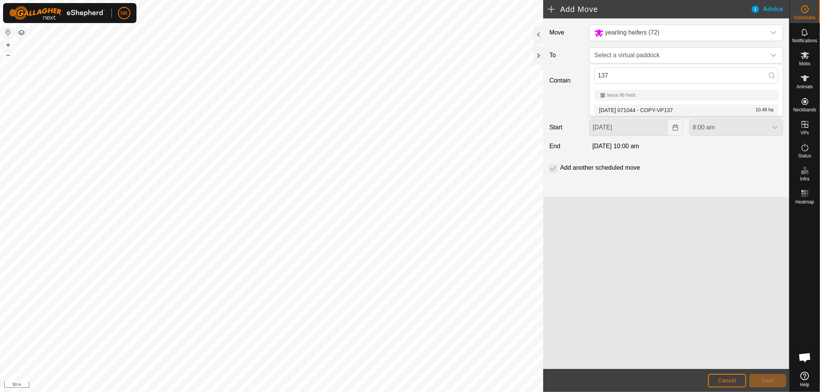
type input "137"
click at [656, 113] on li "2025-08-13 071044 - COPY-VP137 10.46 ha" at bounding box center [686, 111] width 184 height 12
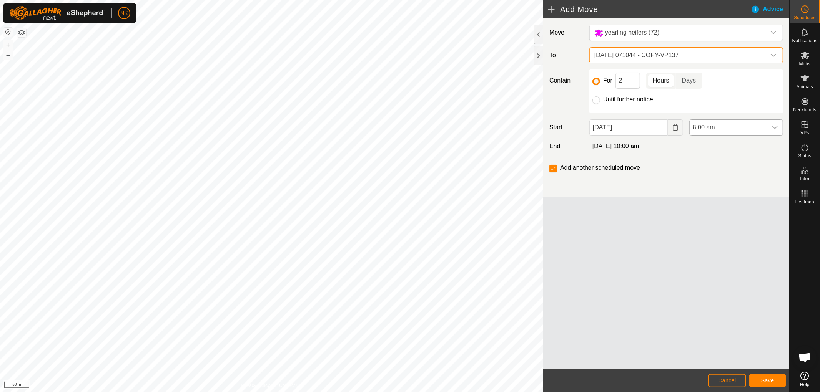
click at [716, 125] on span "8:00 am" at bounding box center [728, 127] width 78 height 15
click at [706, 155] on li "9:00 am" at bounding box center [735, 153] width 93 height 15
click at [773, 374] on footer "Cancel Save" at bounding box center [666, 380] width 246 height 23
click at [772, 379] on span "Save" at bounding box center [767, 381] width 13 height 6
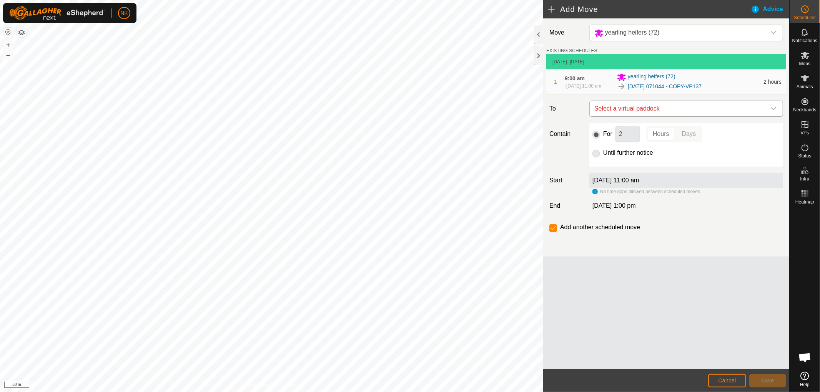
click at [687, 110] on span "Select a virtual paddock" at bounding box center [678, 108] width 174 height 15
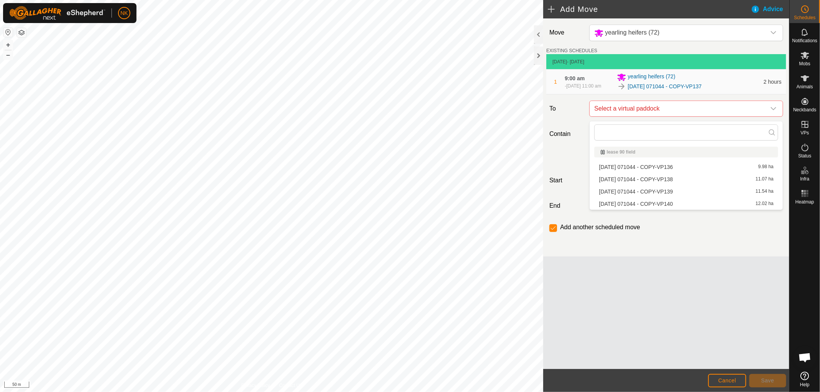
click at [671, 177] on li "2025-08-13 071044 - COPY-VP138 11.07 ha" at bounding box center [686, 180] width 184 height 12
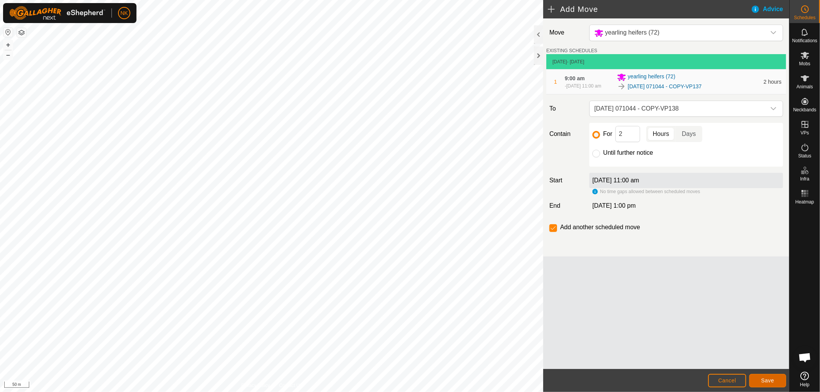
click at [763, 377] on button "Save" at bounding box center [767, 380] width 37 height 13
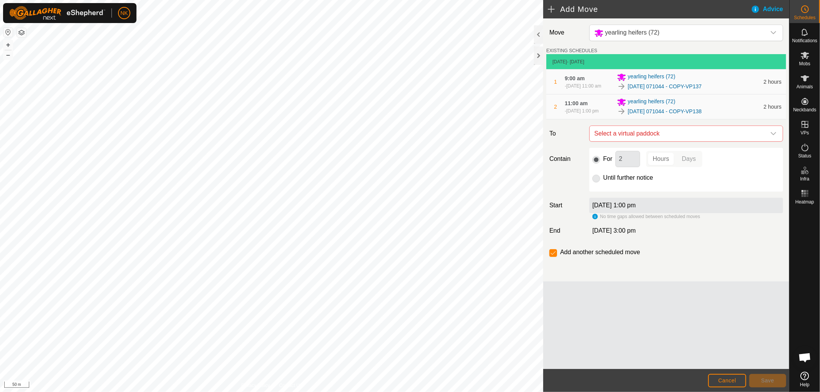
click at [668, 135] on span "Select a virtual paddock" at bounding box center [678, 133] width 174 height 15
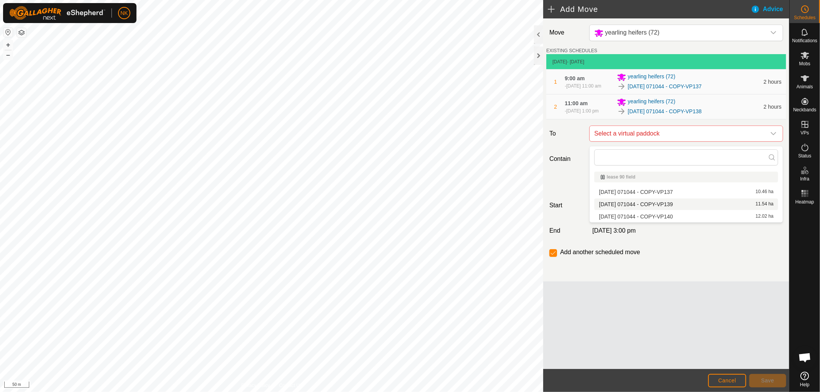
click at [648, 205] on li "2025-08-13 071044 - COPY-VP139 11.54 ha" at bounding box center [686, 205] width 184 height 12
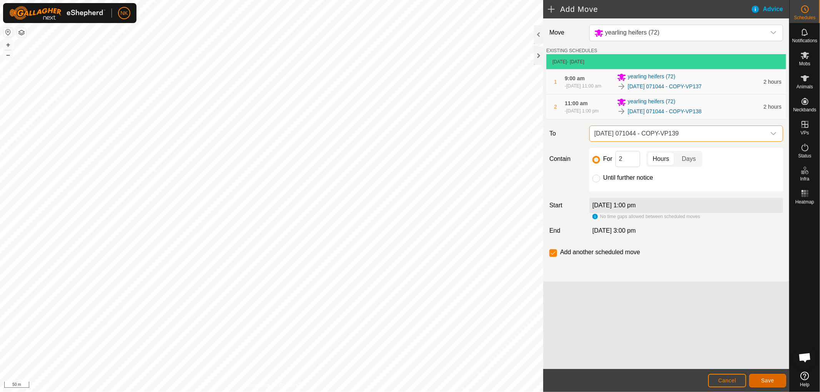
click at [765, 382] on span "Save" at bounding box center [767, 381] width 13 height 6
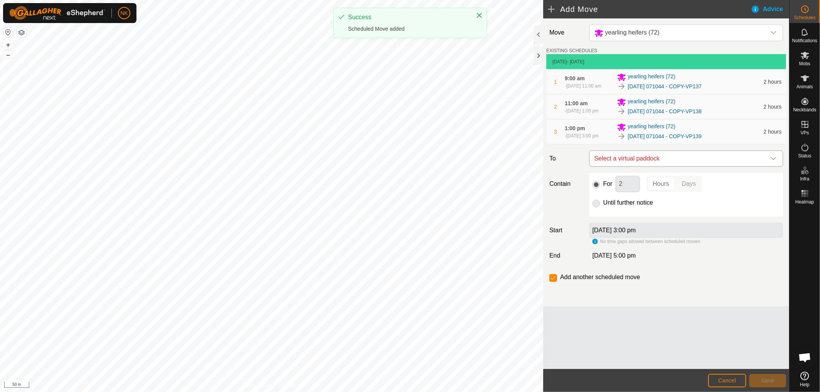
click at [688, 160] on span "Select a virtual paddock" at bounding box center [678, 158] width 174 height 15
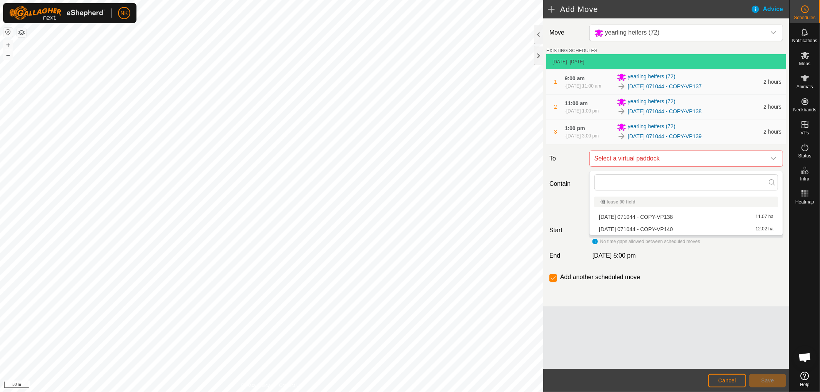
click at [668, 226] on li "2025-08-13 071044 - COPY-VP140 12.02 ha" at bounding box center [686, 230] width 184 height 12
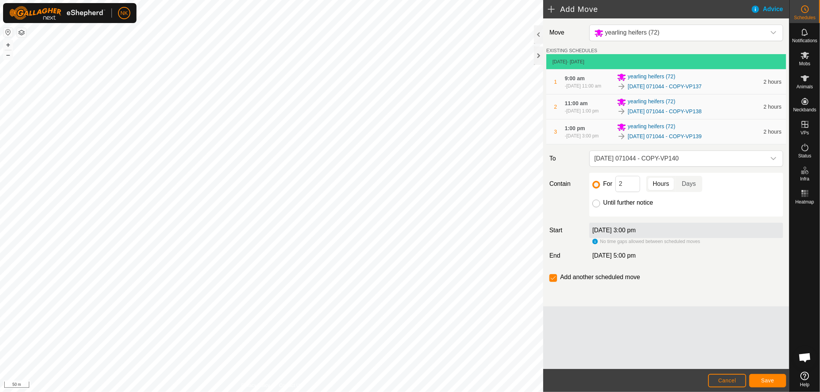
click at [593, 204] on input "Until further notice" at bounding box center [596, 204] width 8 height 8
radio input "true"
checkbox input "false"
click at [766, 381] on span "Save" at bounding box center [767, 381] width 13 height 6
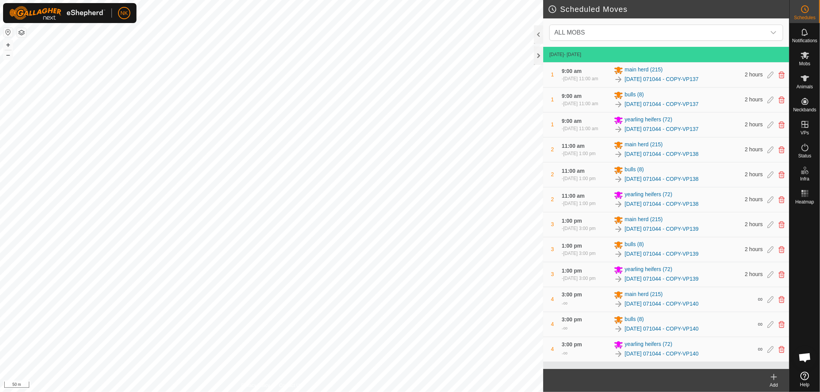
click at [777, 378] on icon at bounding box center [773, 377] width 9 height 9
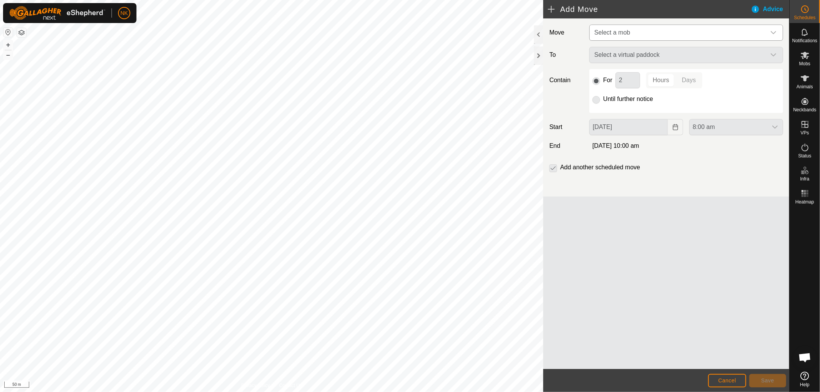
click at [612, 27] on span "Select a mob" at bounding box center [678, 32] width 174 height 15
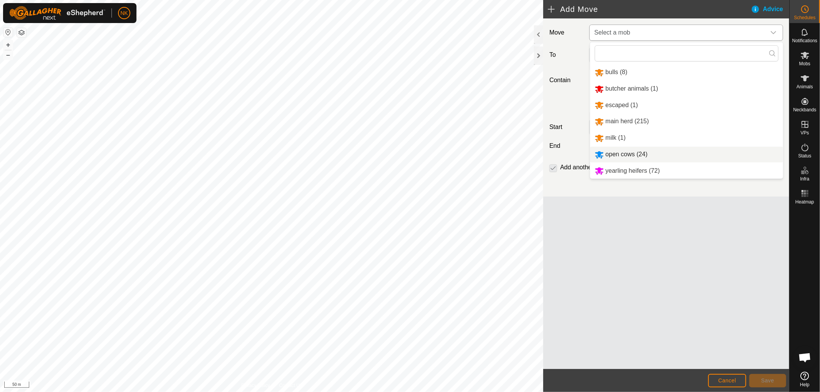
click at [623, 148] on li "open cows (24)" at bounding box center [686, 155] width 193 height 16
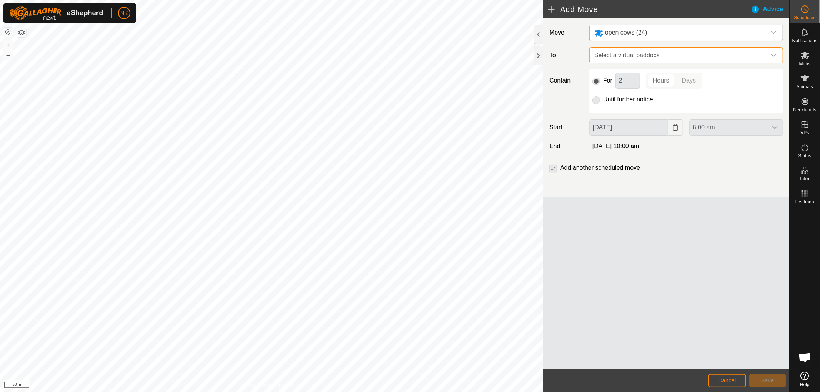
click at [656, 56] on span "Select a virtual paddock" at bounding box center [678, 55] width 174 height 15
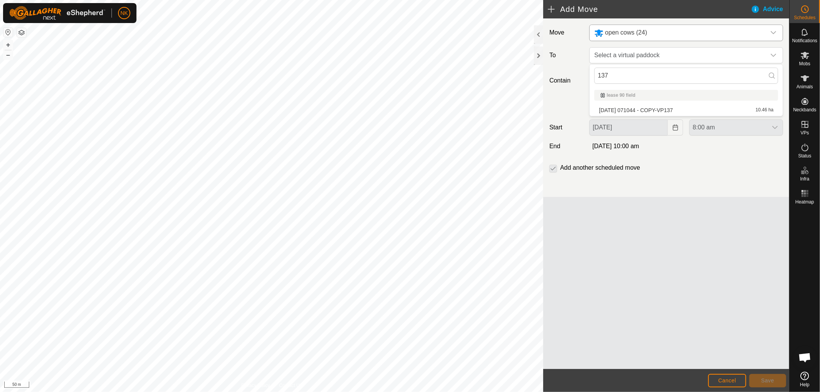
type input "137"
click at [652, 103] on li "lease 90 field" at bounding box center [686, 95] width 193 height 17
click at [651, 109] on li "2025-08-13 071044 - COPY-VP137 10.46 ha" at bounding box center [686, 111] width 184 height 12
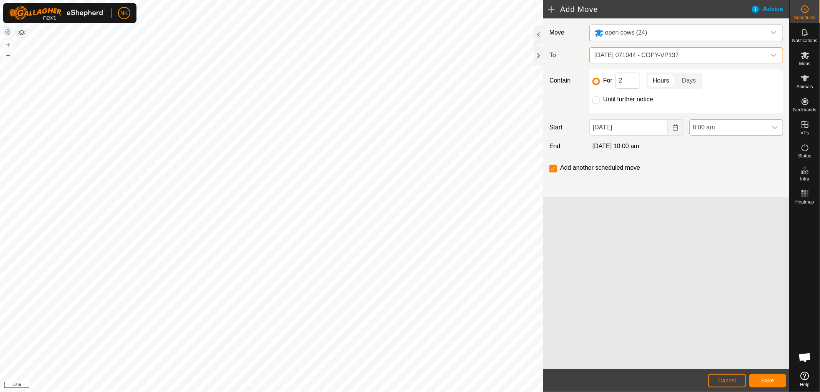
click at [716, 129] on span "8:00 am" at bounding box center [728, 127] width 78 height 15
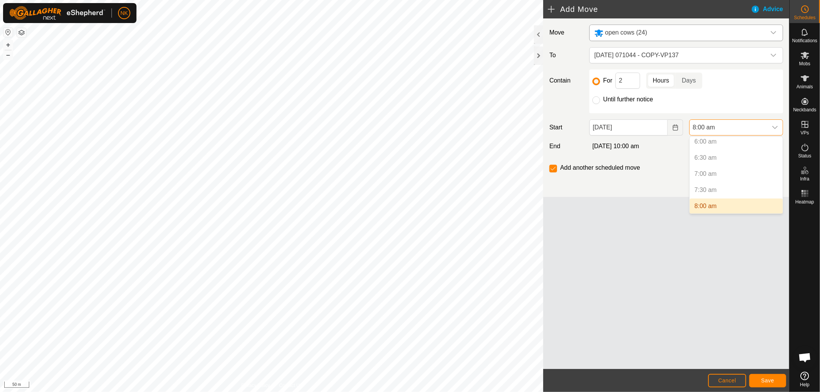
scroll to position [239, 0]
click at [707, 192] on li "9:00 am" at bounding box center [735, 195] width 93 height 15
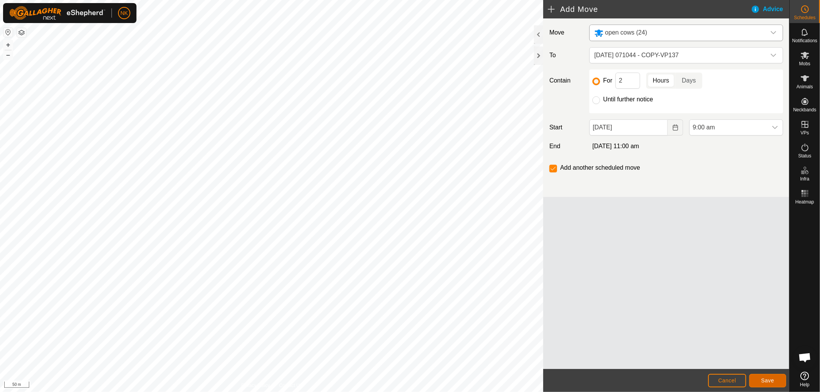
click at [760, 379] on button "Save" at bounding box center [767, 380] width 37 height 13
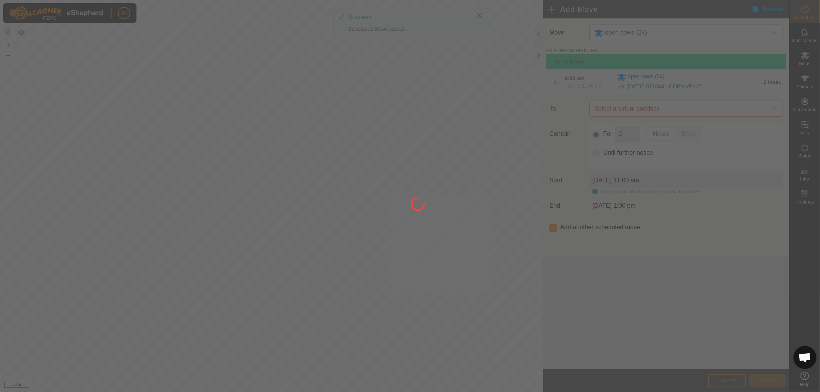
click at [673, 113] on div at bounding box center [410, 196] width 820 height 392
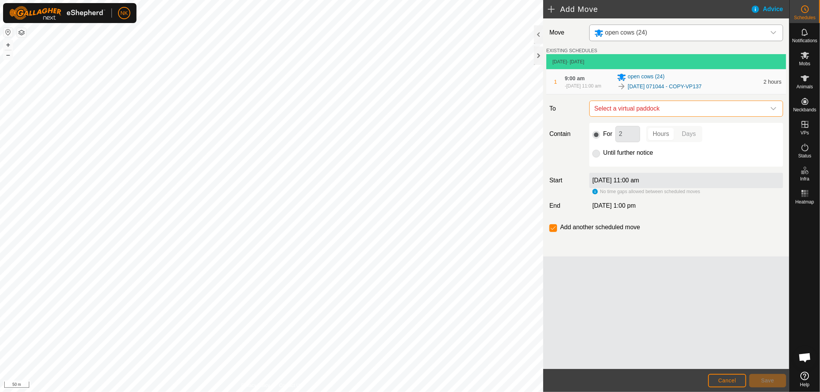
click at [673, 113] on span "Select a virtual paddock" at bounding box center [678, 108] width 174 height 15
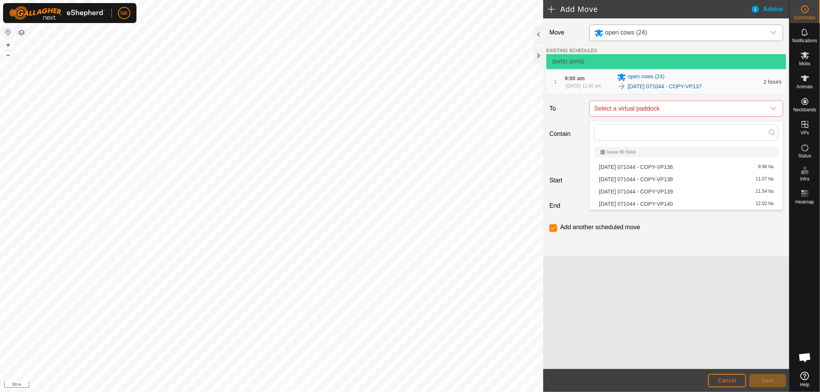
click at [644, 180] on li "2025-08-13 071044 - COPY-VP138 11.07 ha" at bounding box center [686, 180] width 184 height 12
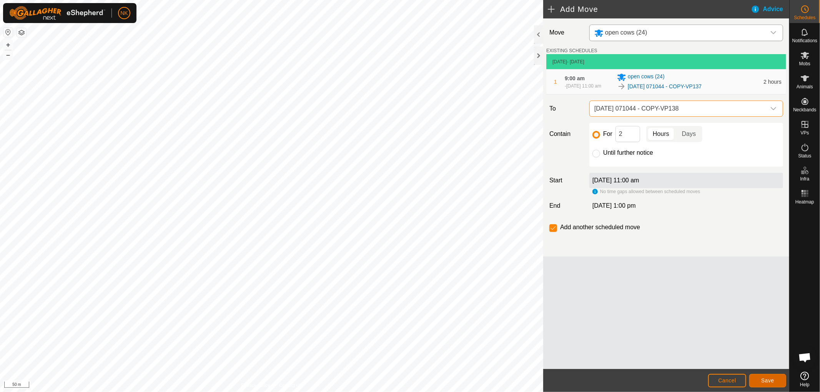
click at [765, 379] on span "Save" at bounding box center [767, 381] width 13 height 6
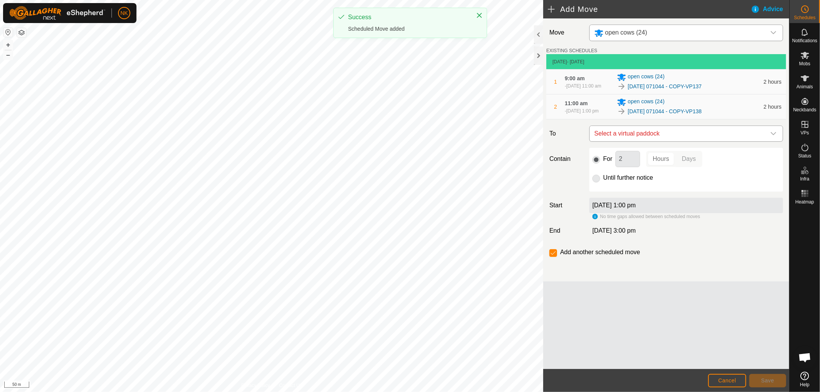
click at [682, 133] on span "Select a virtual paddock" at bounding box center [678, 133] width 174 height 15
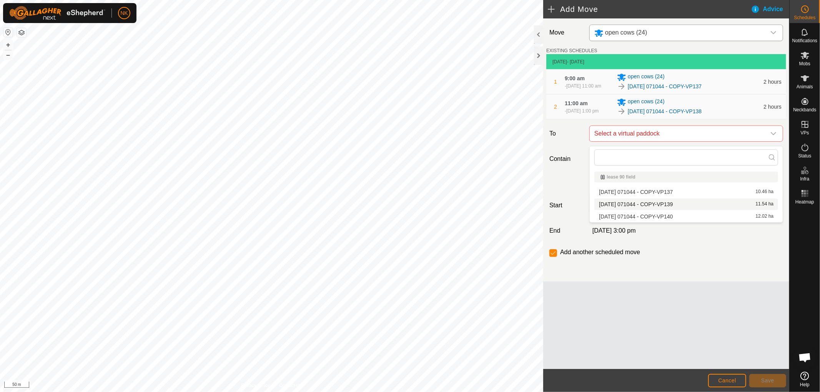
click at [672, 201] on li "2025-08-13 071044 - COPY-VP139 11.54 ha" at bounding box center [686, 205] width 184 height 12
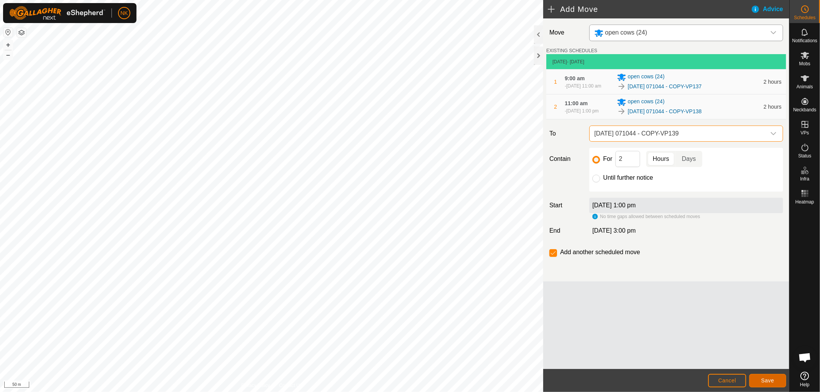
click at [776, 377] on button "Save" at bounding box center [767, 380] width 37 height 13
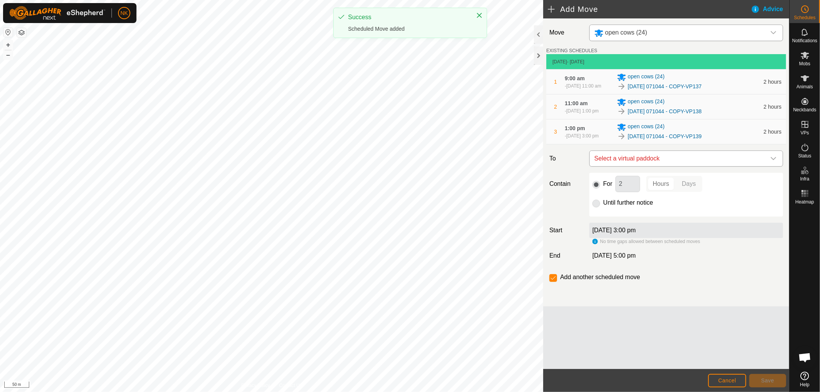
click at [703, 160] on span "Select a virtual paddock" at bounding box center [678, 158] width 174 height 15
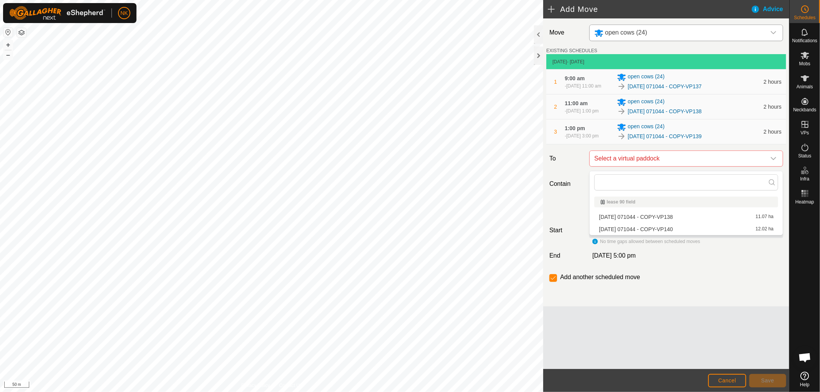
click at [671, 230] on li "2025-08-13 071044 - COPY-VP140 12.02 ha" at bounding box center [686, 230] width 184 height 12
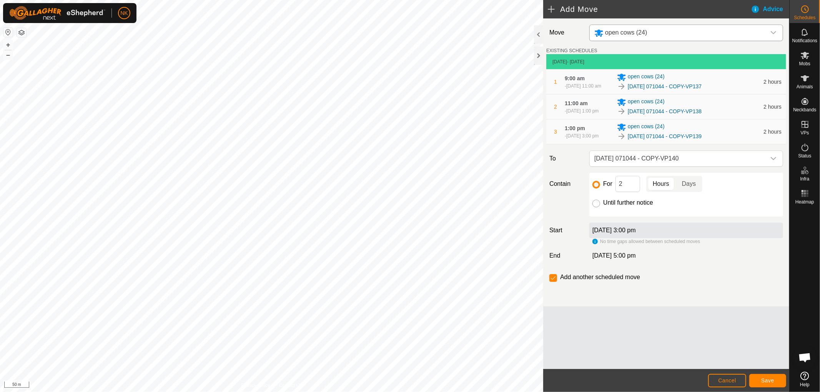
click at [596, 208] on input "Until further notice" at bounding box center [596, 204] width 8 height 8
radio input "true"
checkbox input "false"
click at [774, 382] on span "Save" at bounding box center [767, 381] width 13 height 6
